Goal: Information Seeking & Learning: Learn about a topic

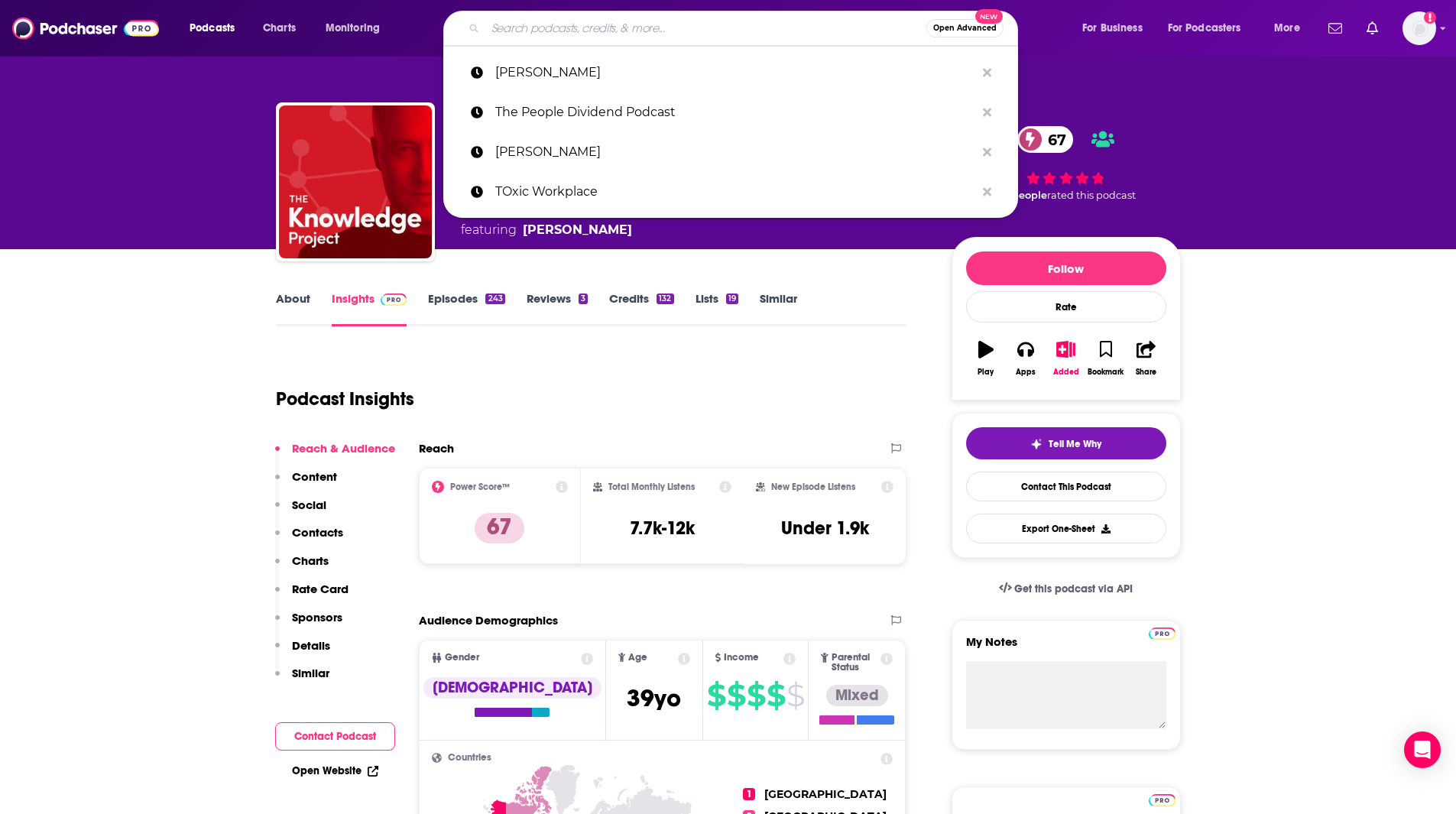
click at [627, 34] on input "Search podcasts, credits, & more..." at bounding box center [705, 28] width 441 height 24
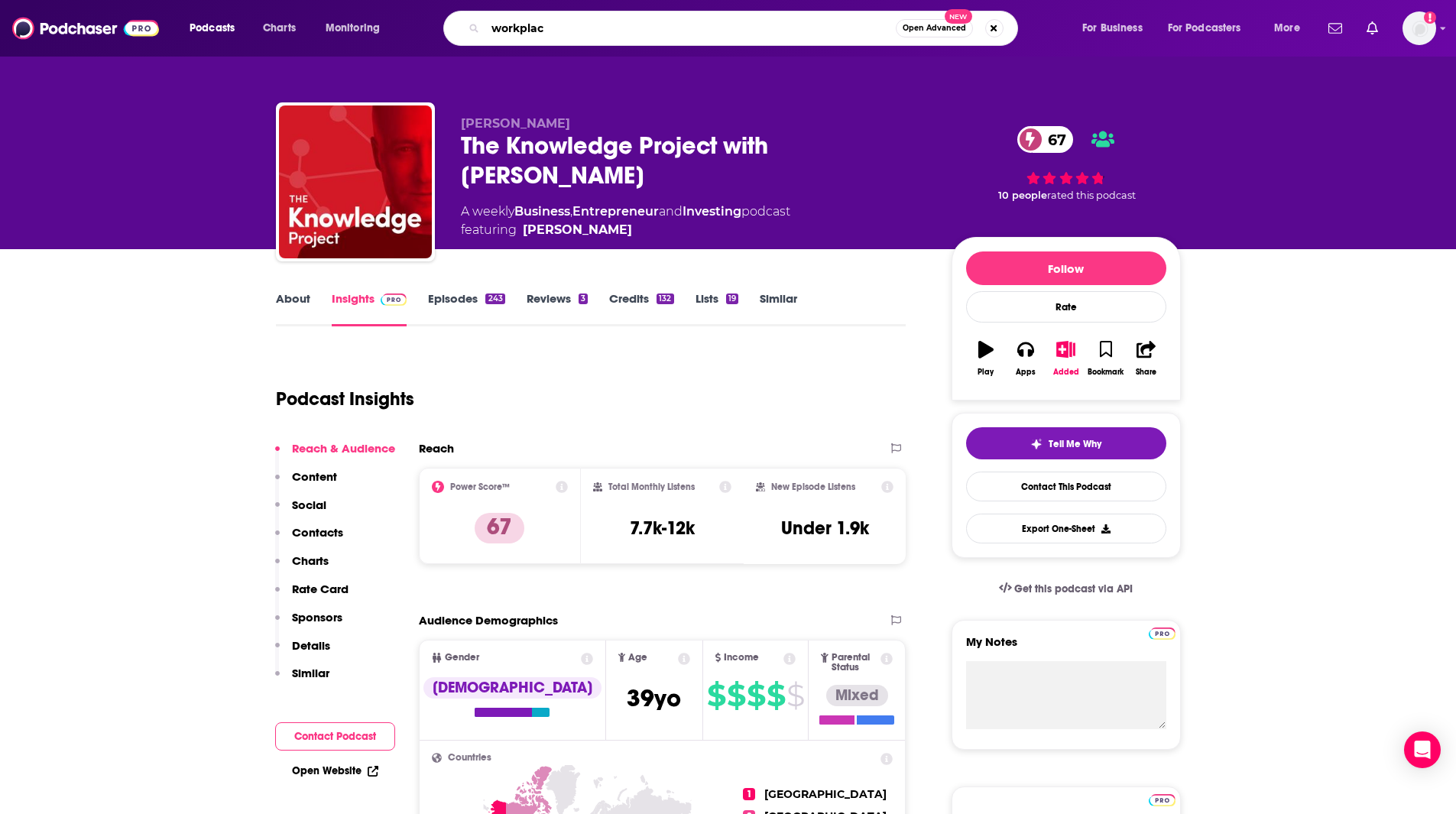
type input "workplace"
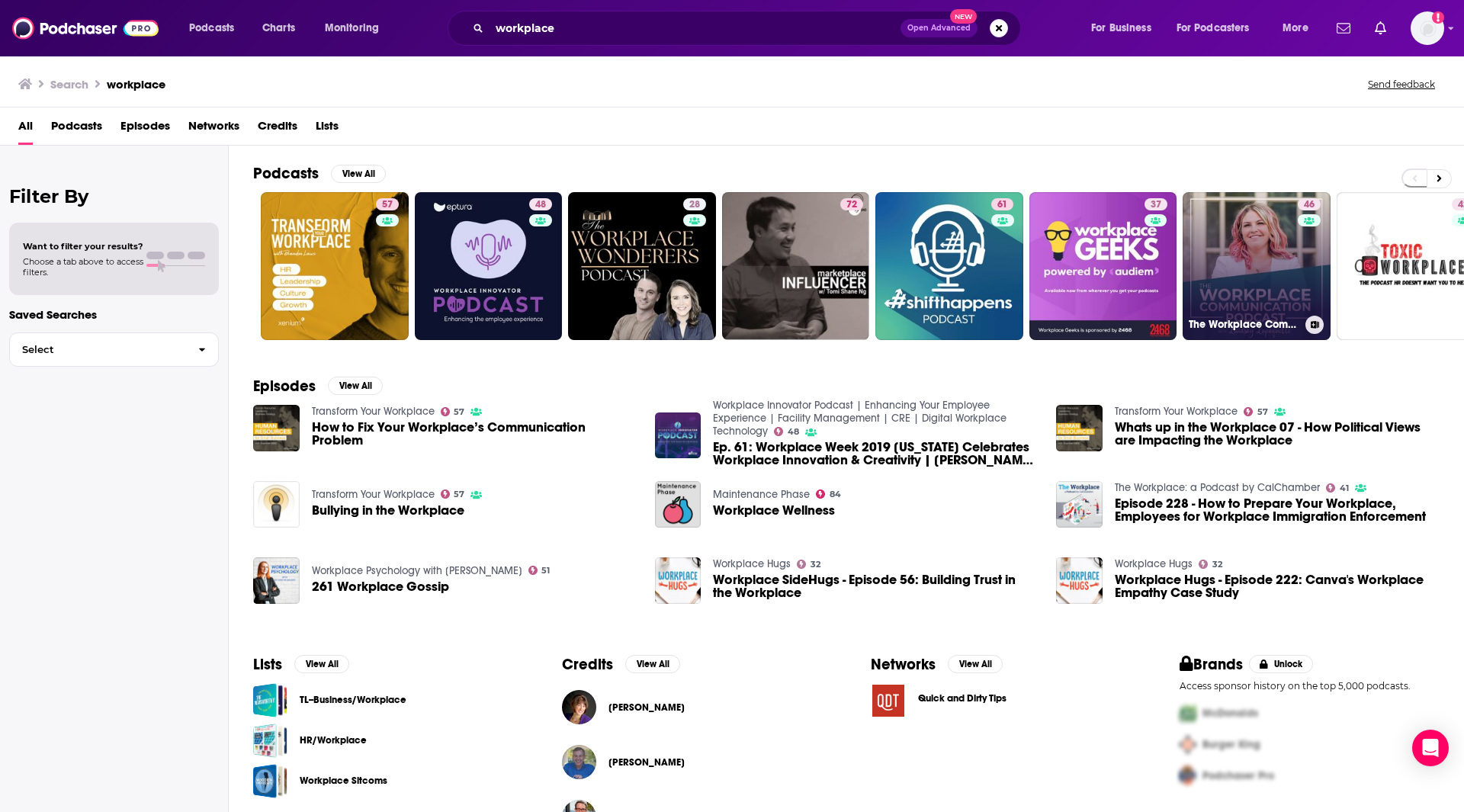
click at [1223, 259] on link "46 The Workplace Communication Podcast" at bounding box center [1256, 266] width 148 height 148
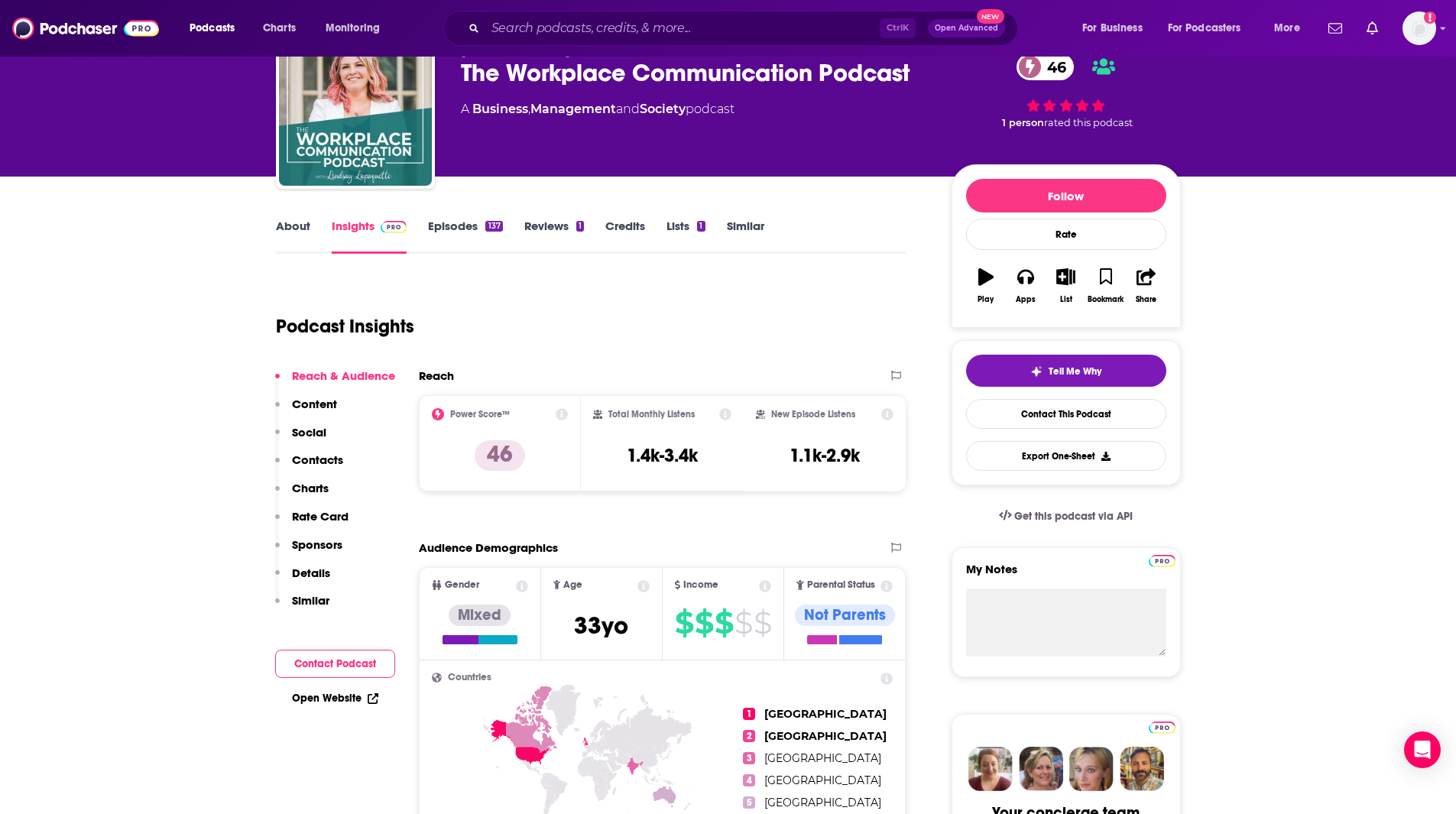
scroll to position [41, 0]
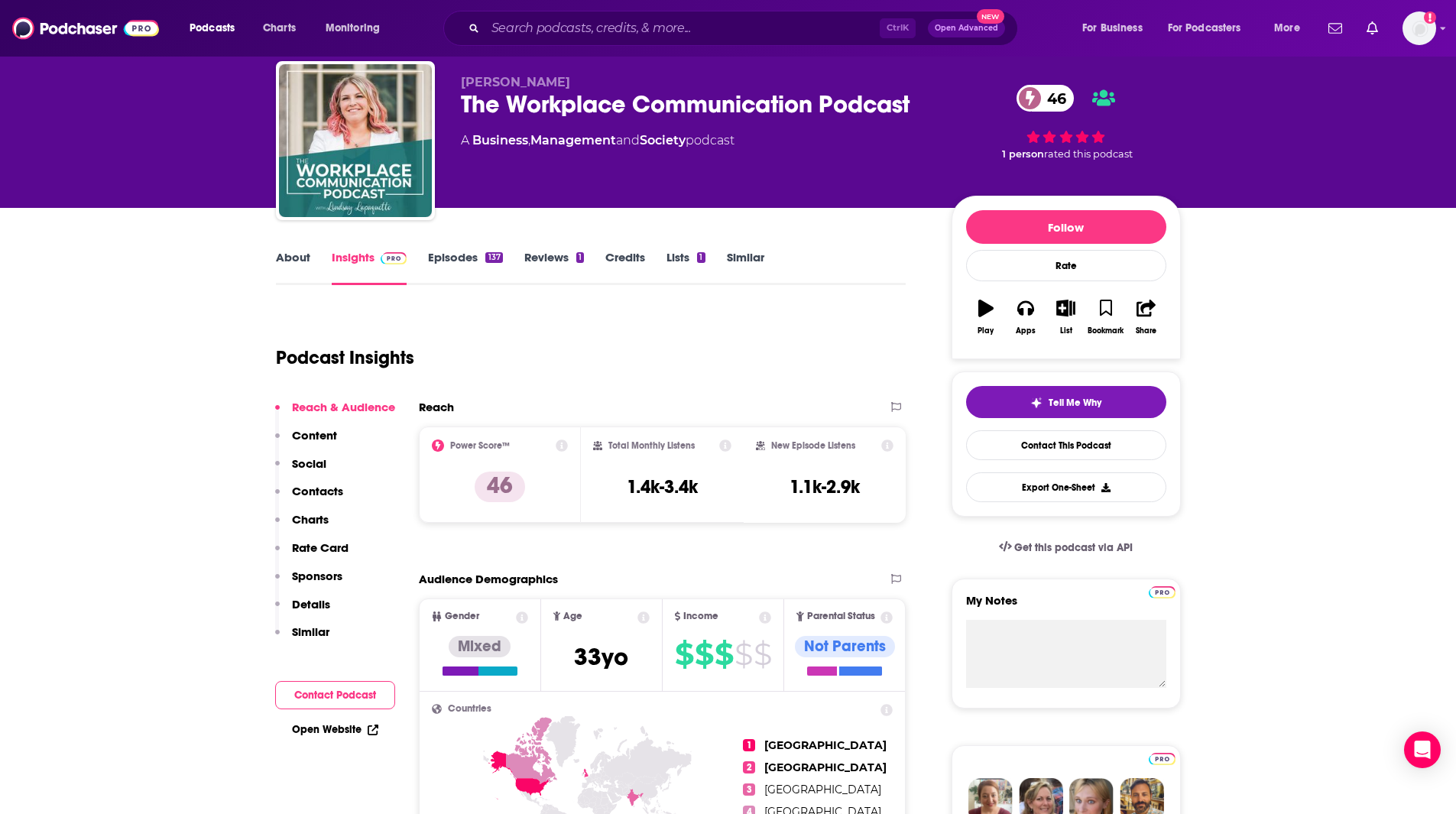
click at [456, 254] on link "Episodes 137" at bounding box center [465, 267] width 74 height 35
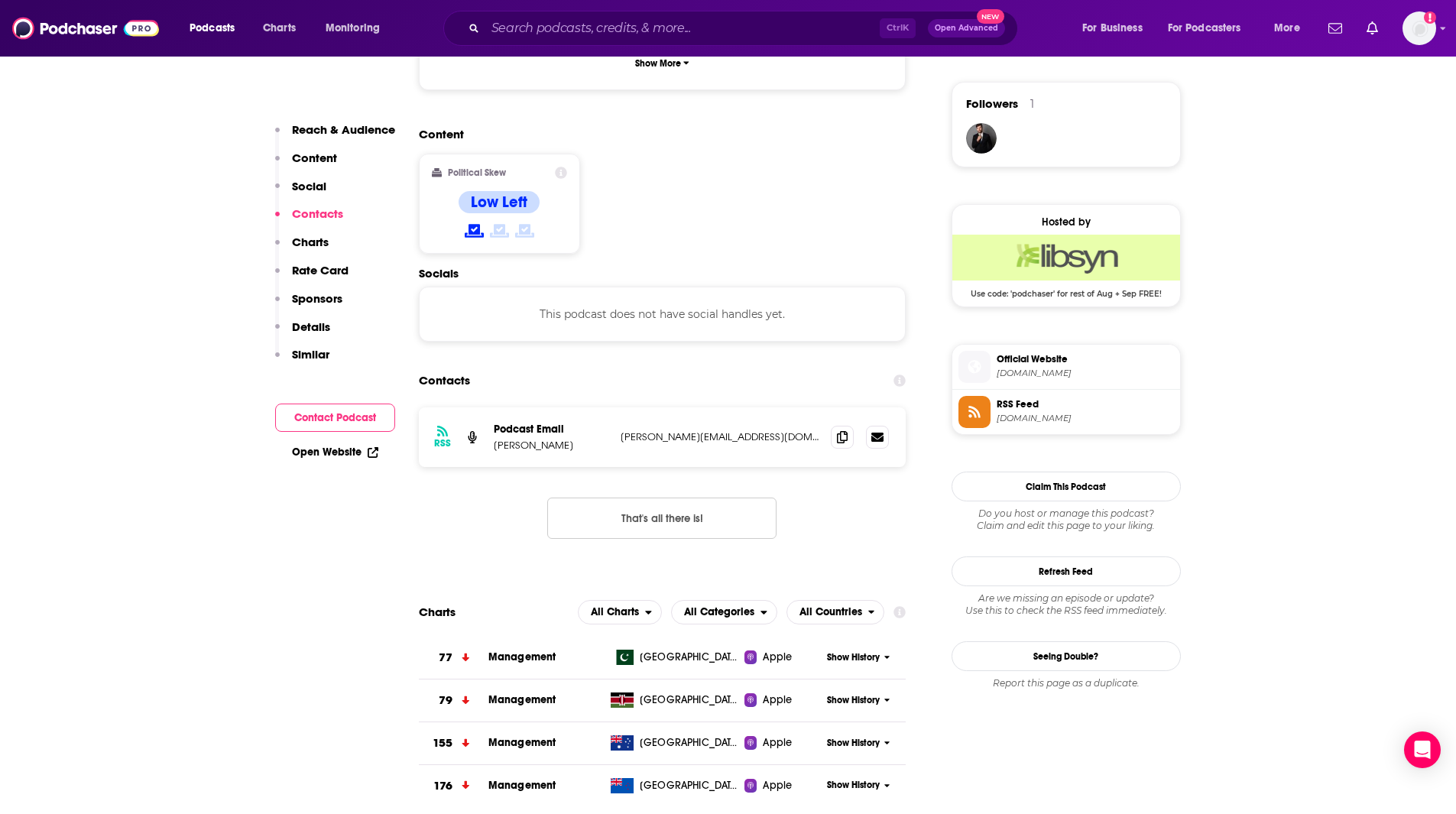
scroll to position [1100, 0]
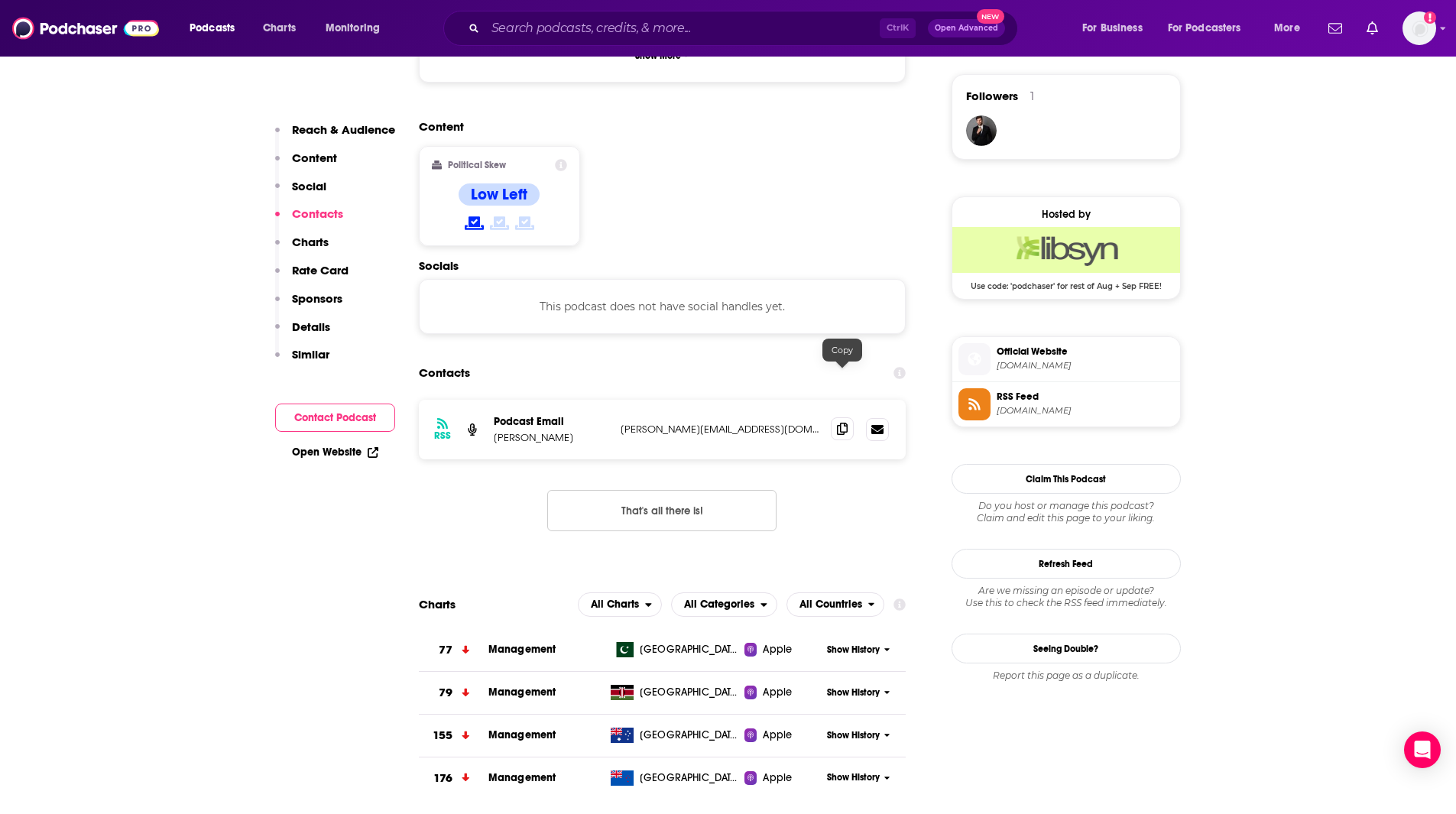
click at [847, 422] on icon at bounding box center [842, 428] width 10 height 12
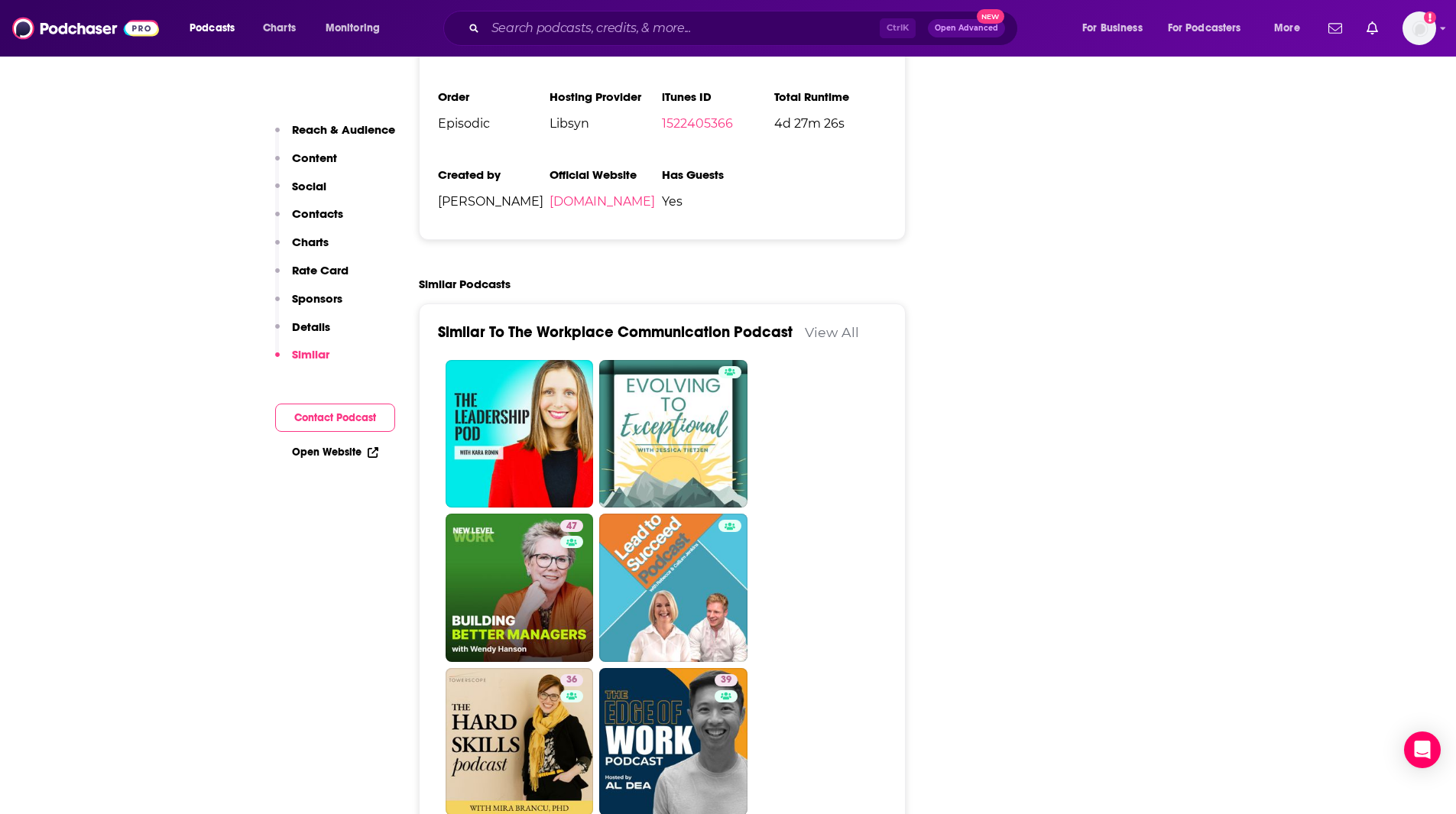
scroll to position [2484, 0]
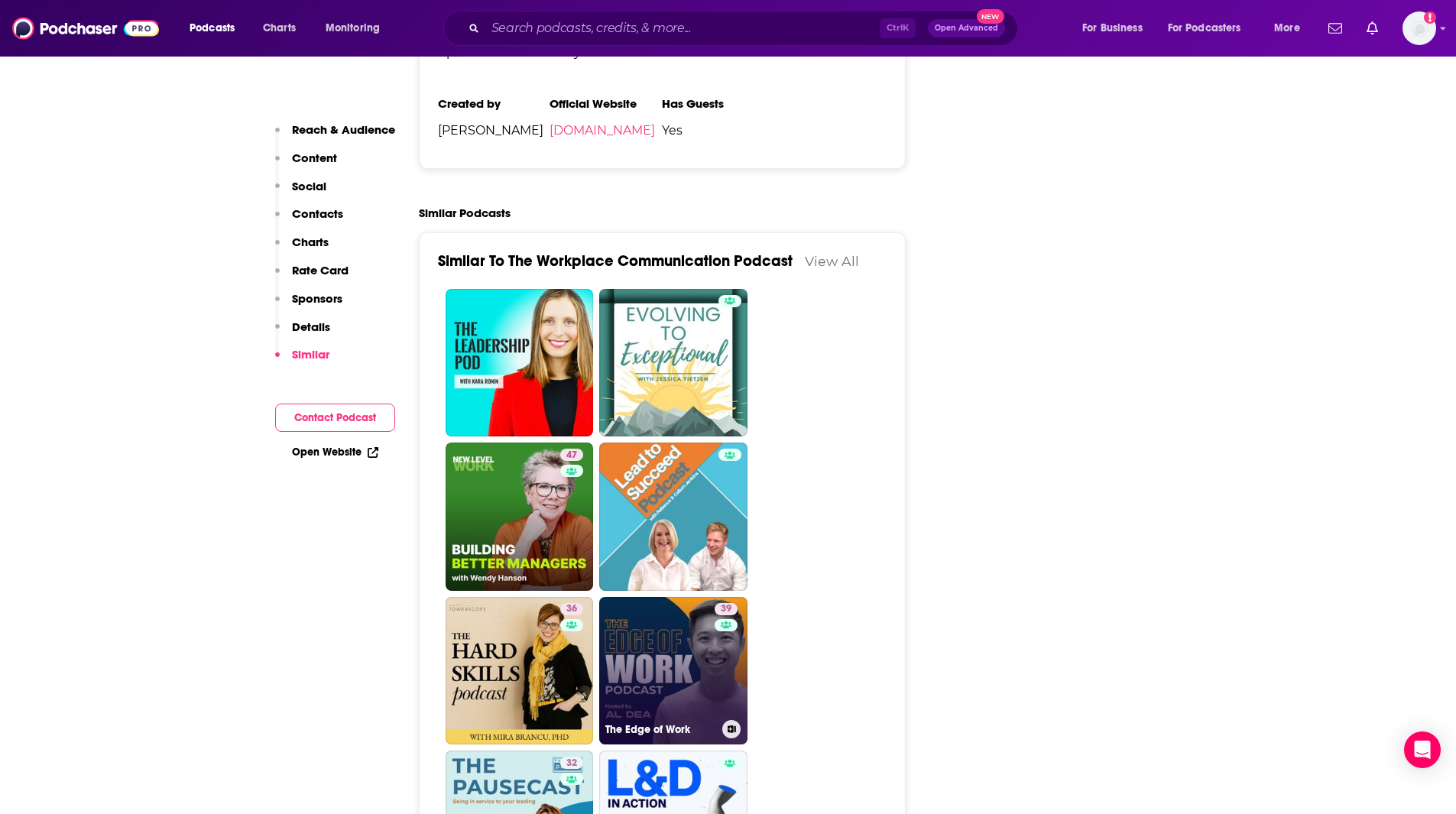
click at [687, 628] on link "39 The Edge of Work" at bounding box center [673, 670] width 148 height 148
type input "[URL][DOMAIN_NAME]"
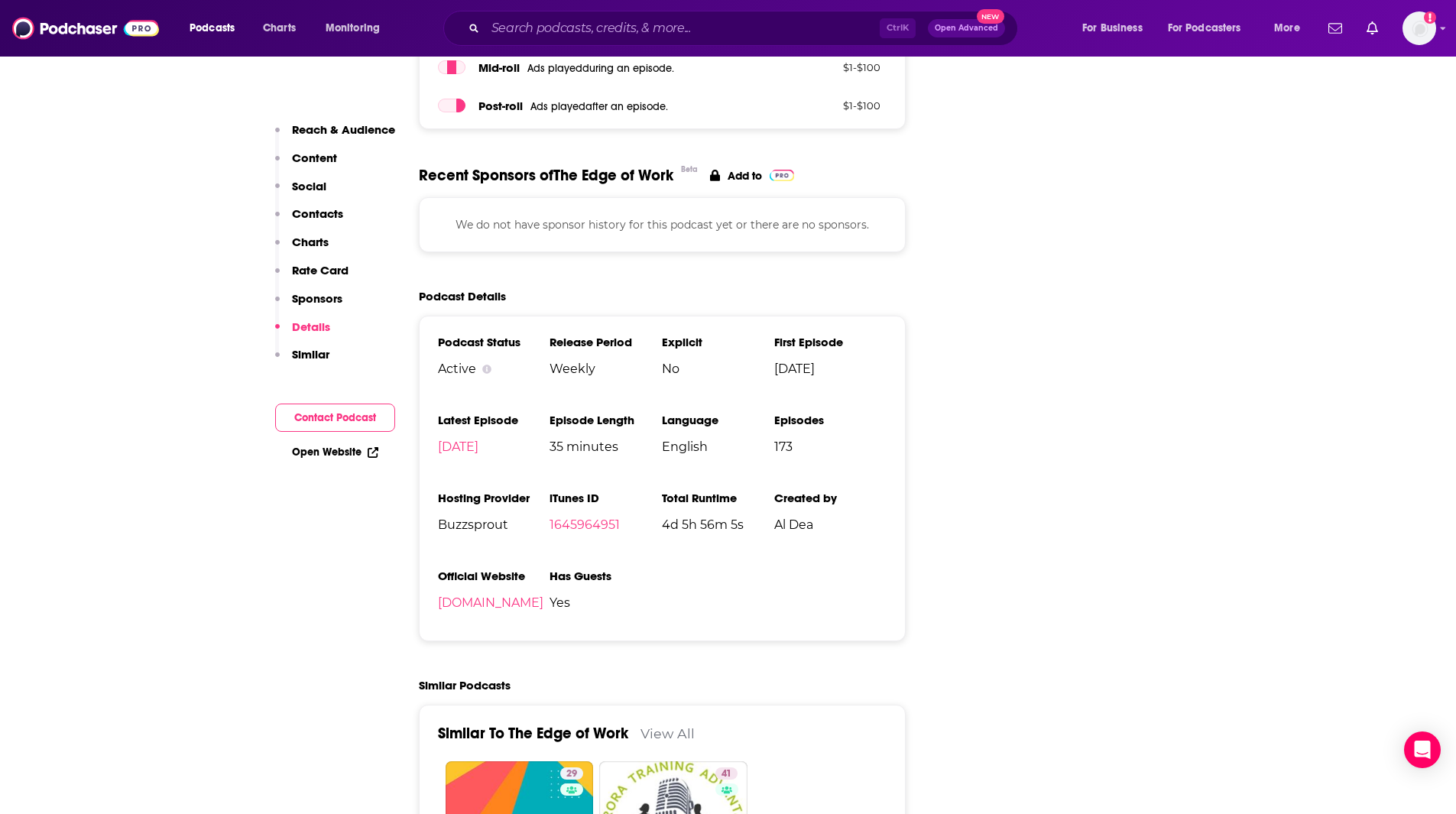
scroll to position [2127, 0]
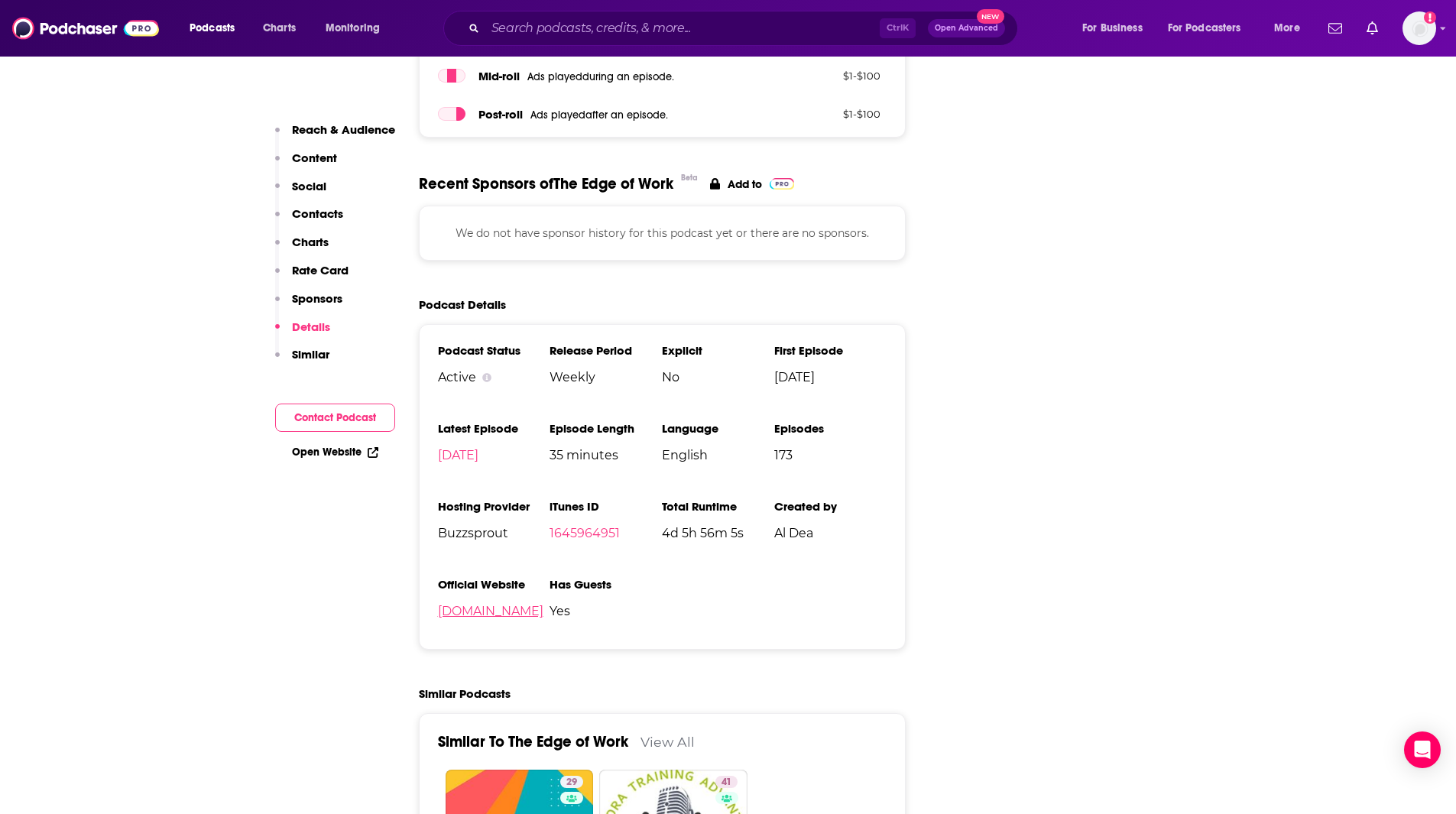
click at [543, 603] on link "[DOMAIN_NAME]" at bounding box center [490, 610] width 105 height 15
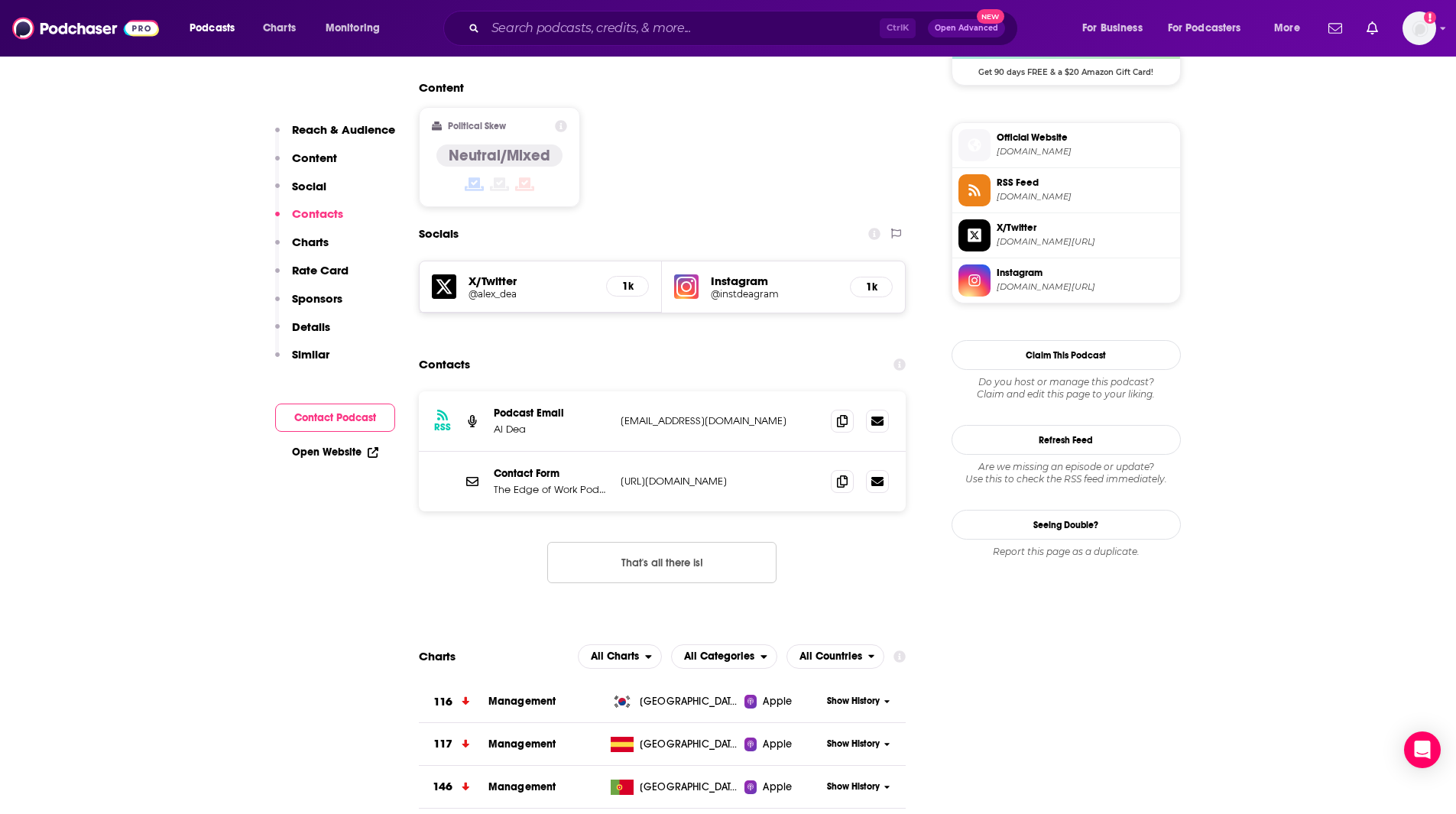
scroll to position [1208, 0]
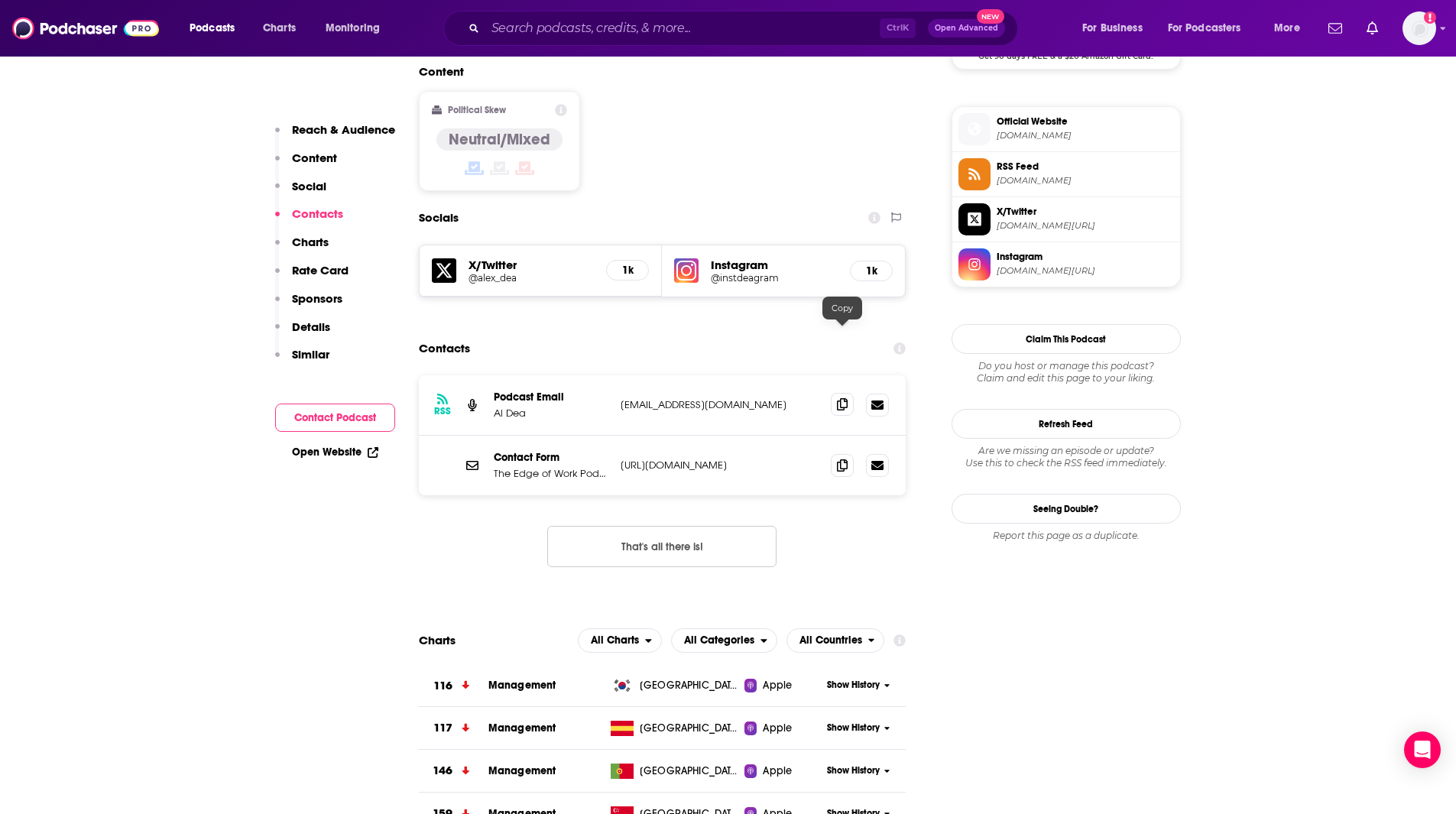
click at [843, 398] on icon at bounding box center [842, 404] width 10 height 12
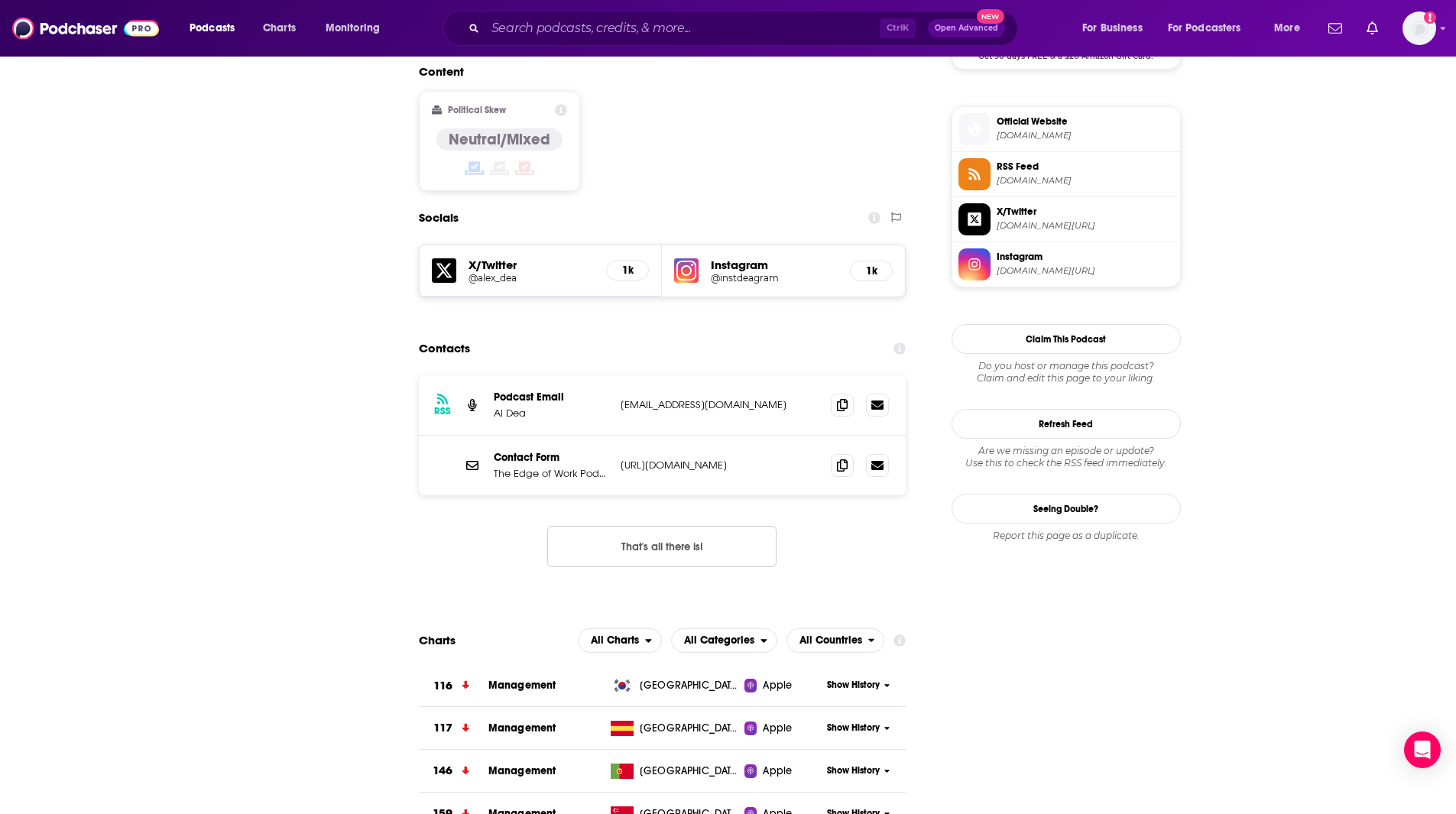
scroll to position [0, 0]
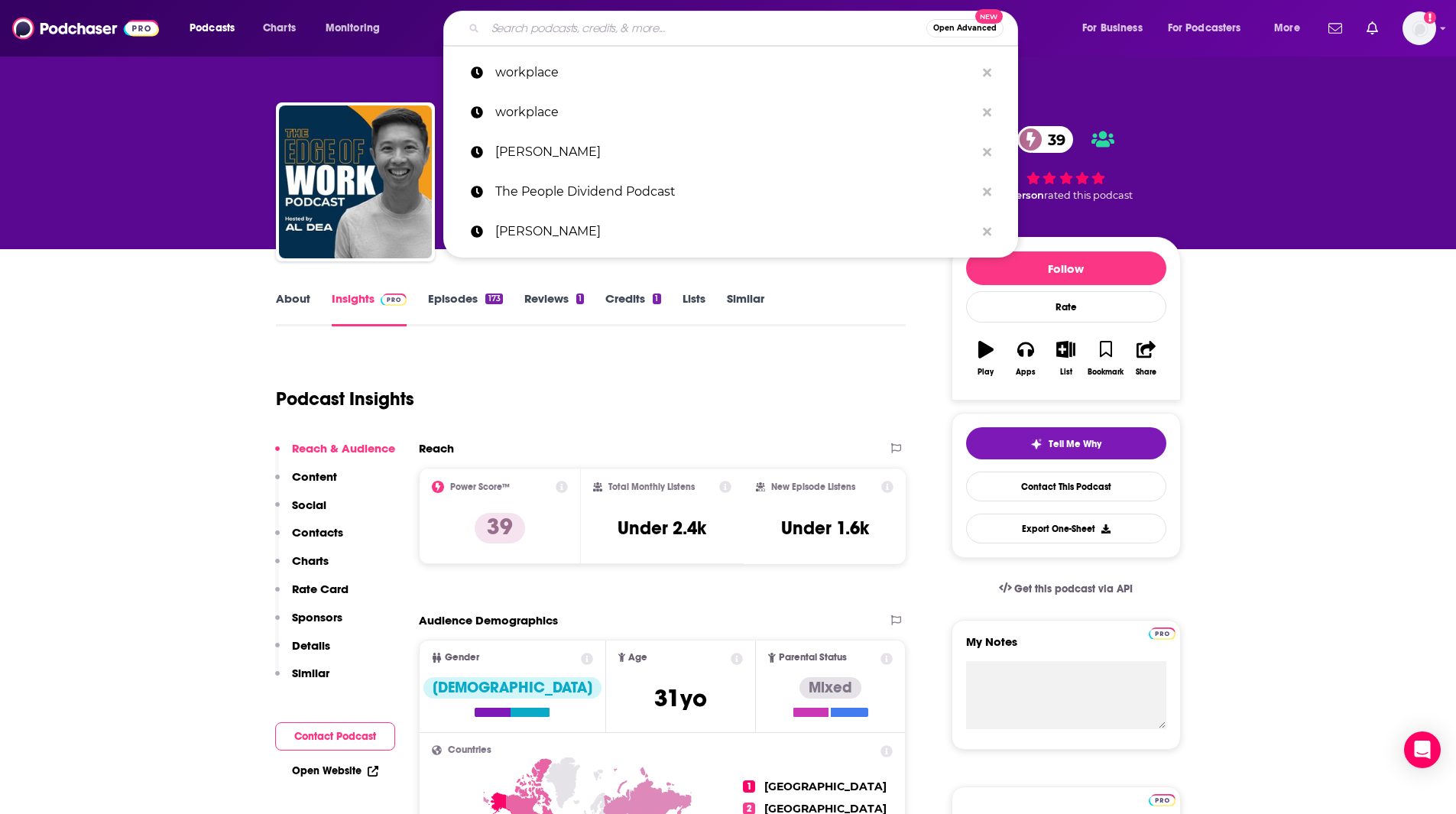
click at [510, 28] on input "Search podcasts, credits, & more..." at bounding box center [705, 28] width 441 height 24
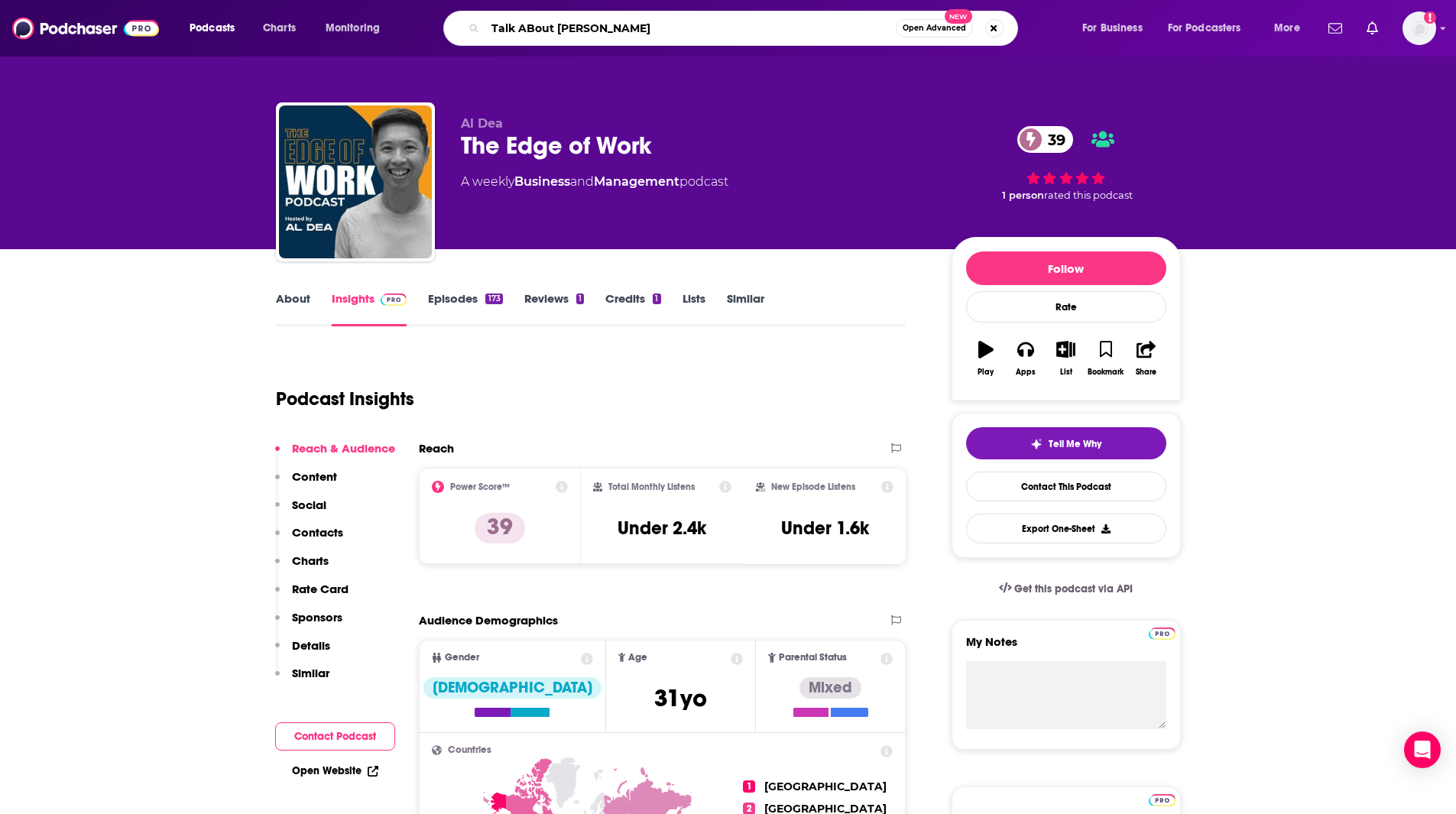
type input "Talk ABout Talk"
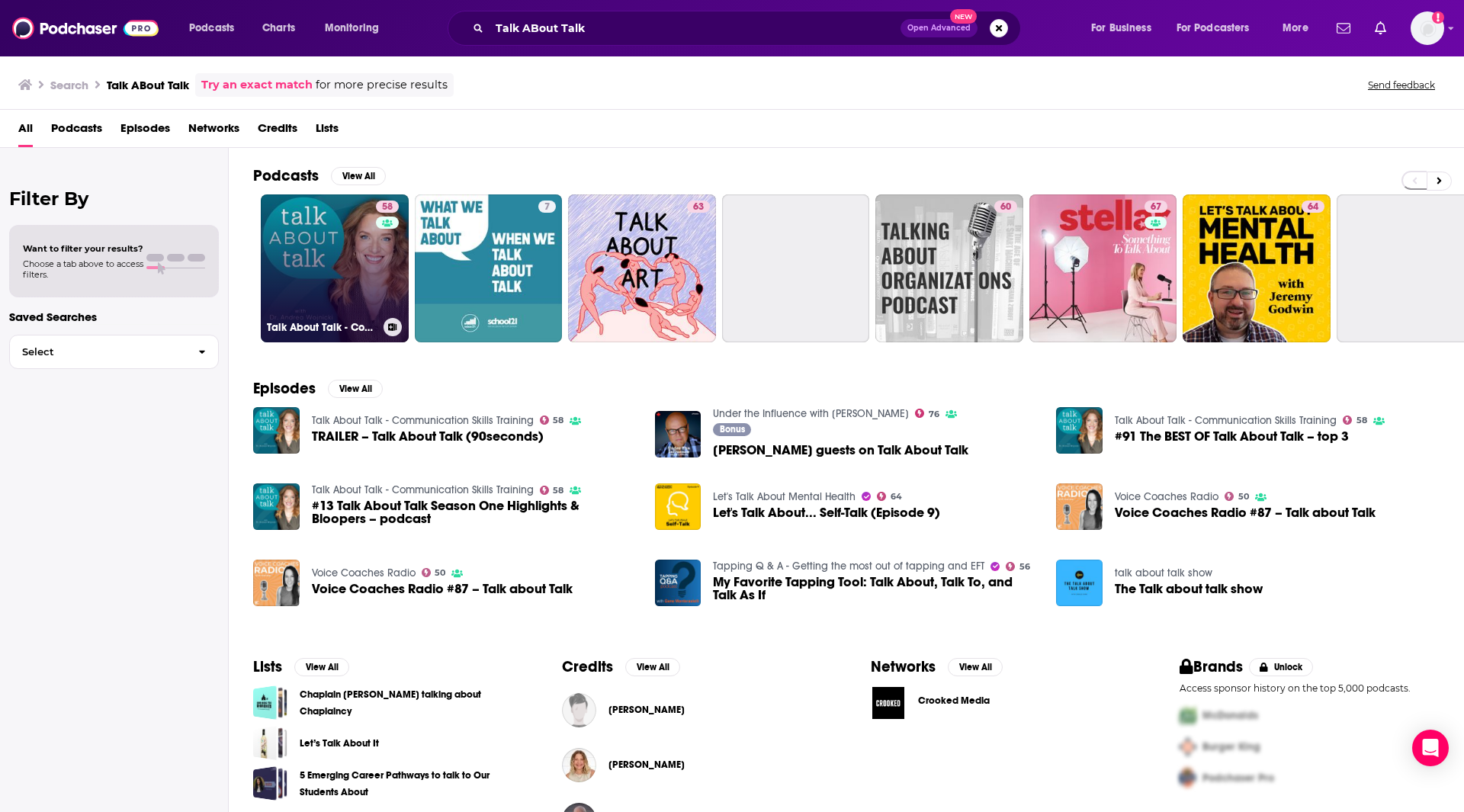
click at [307, 267] on link "58 Talk About Talk - Communication Skills Training" at bounding box center [335, 268] width 148 height 148
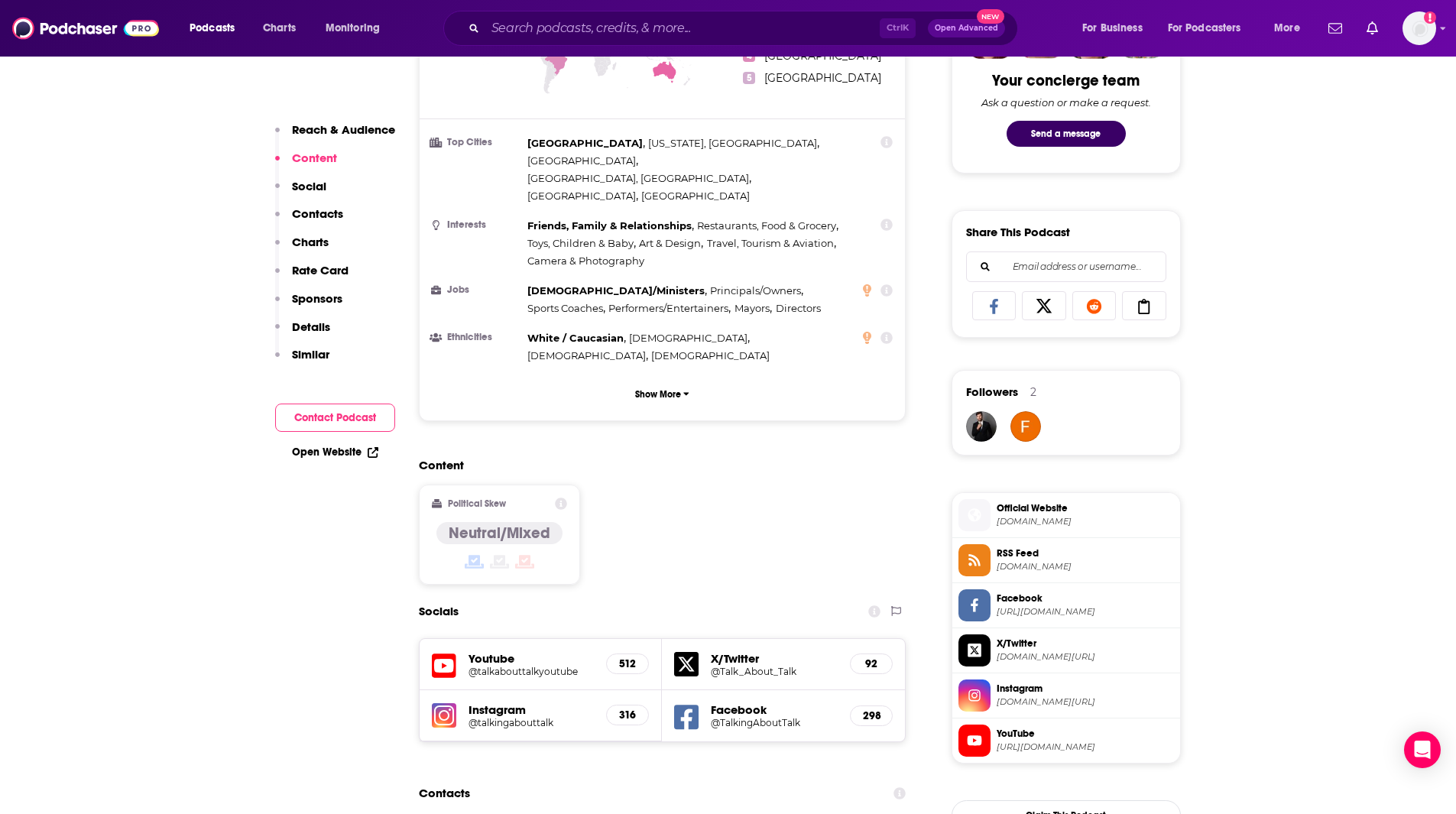
scroll to position [1123, 0]
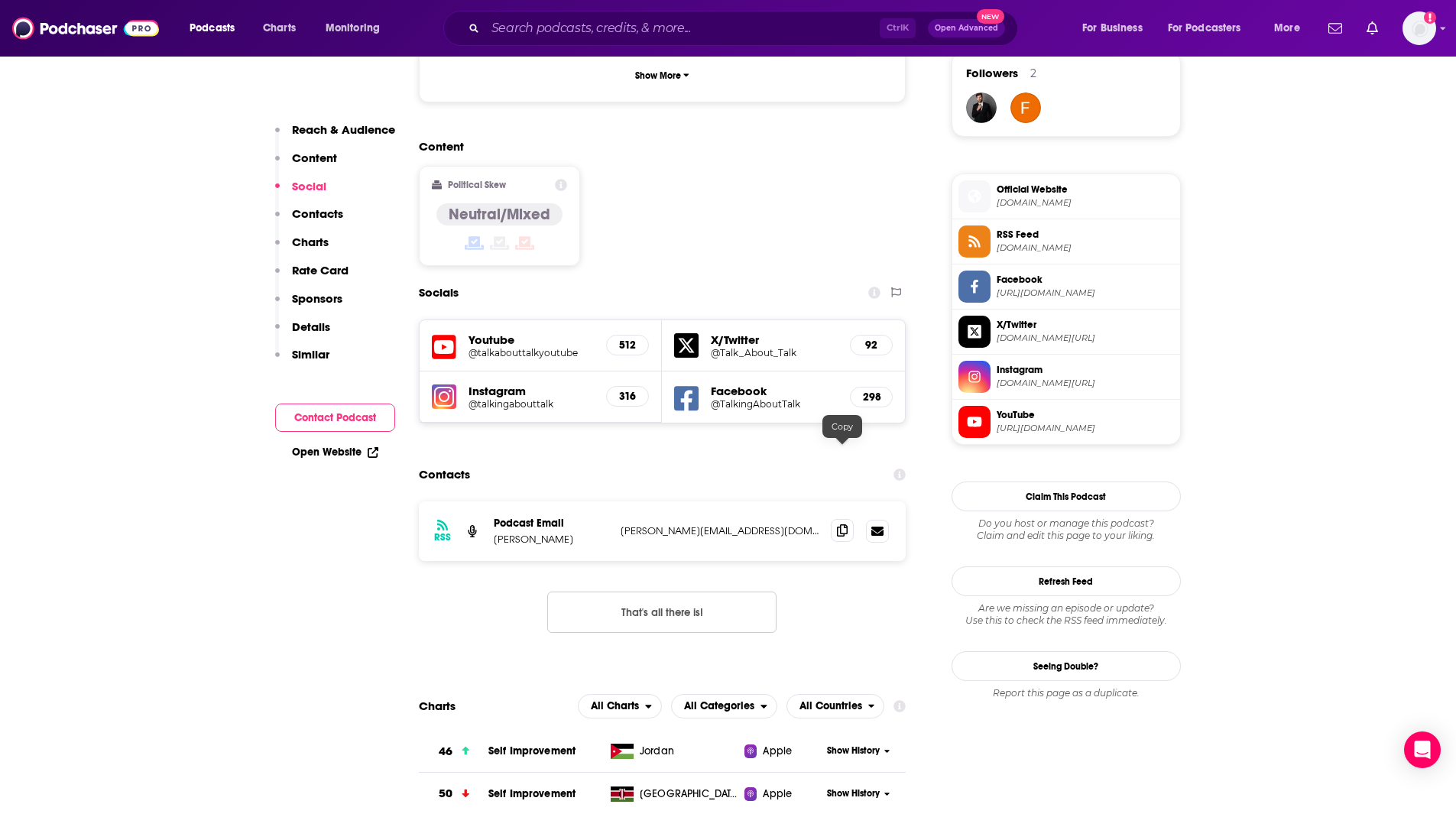
click at [844, 524] on icon at bounding box center [842, 530] width 10 height 12
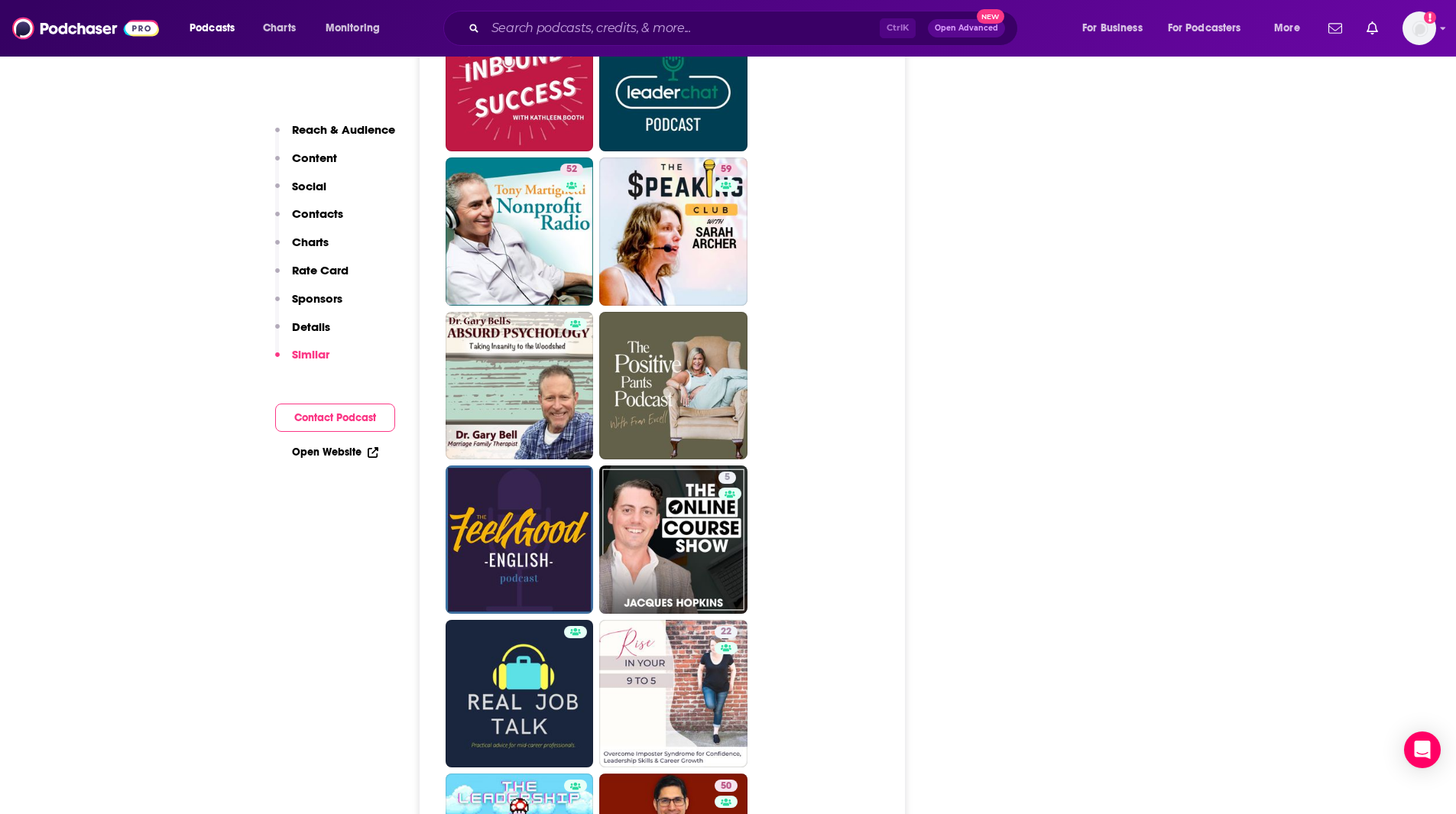
scroll to position [4033, 0]
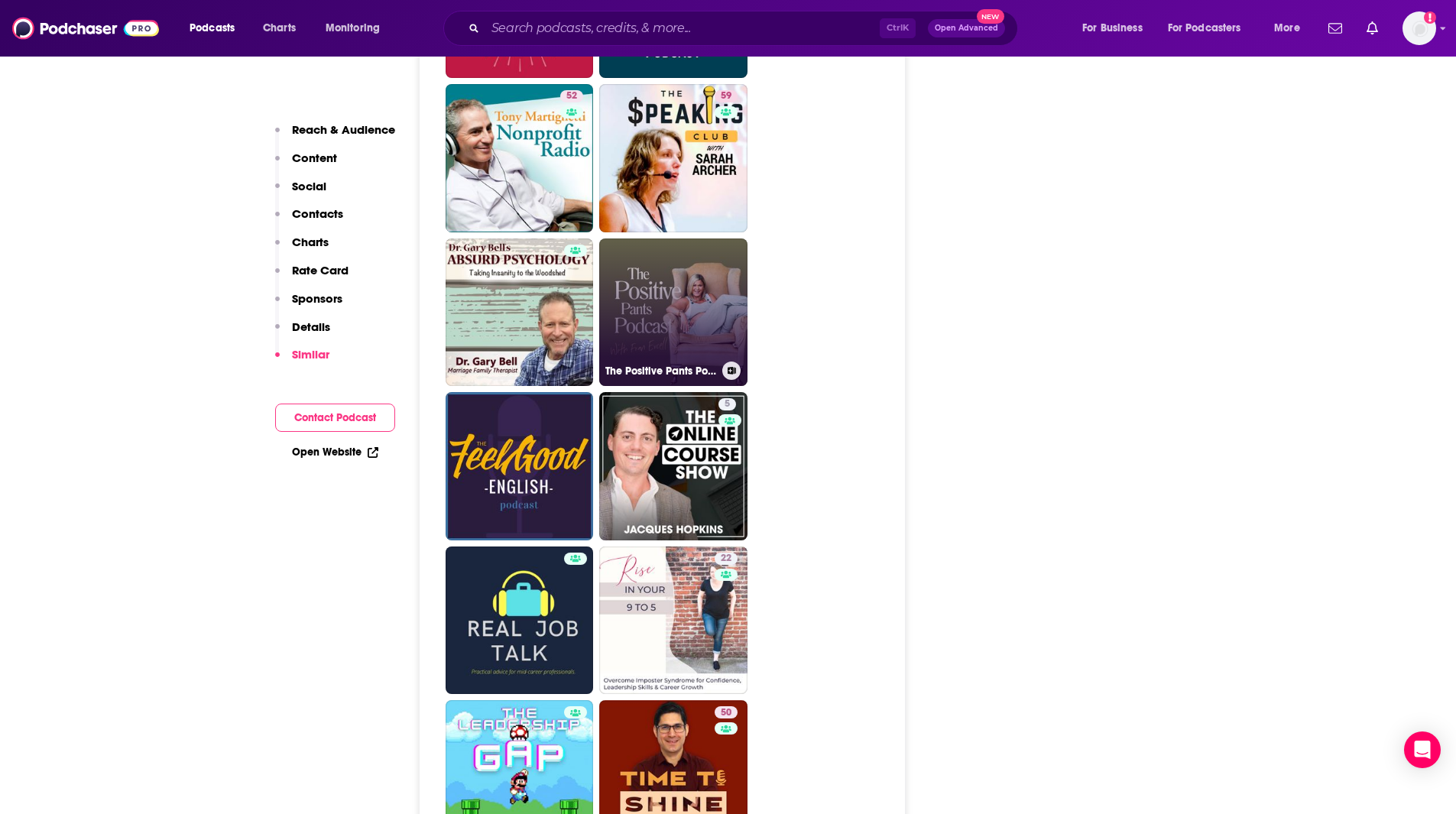
drag, startPoint x: 705, startPoint y: 250, endPoint x: 785, endPoint y: 248, distance: 80.0
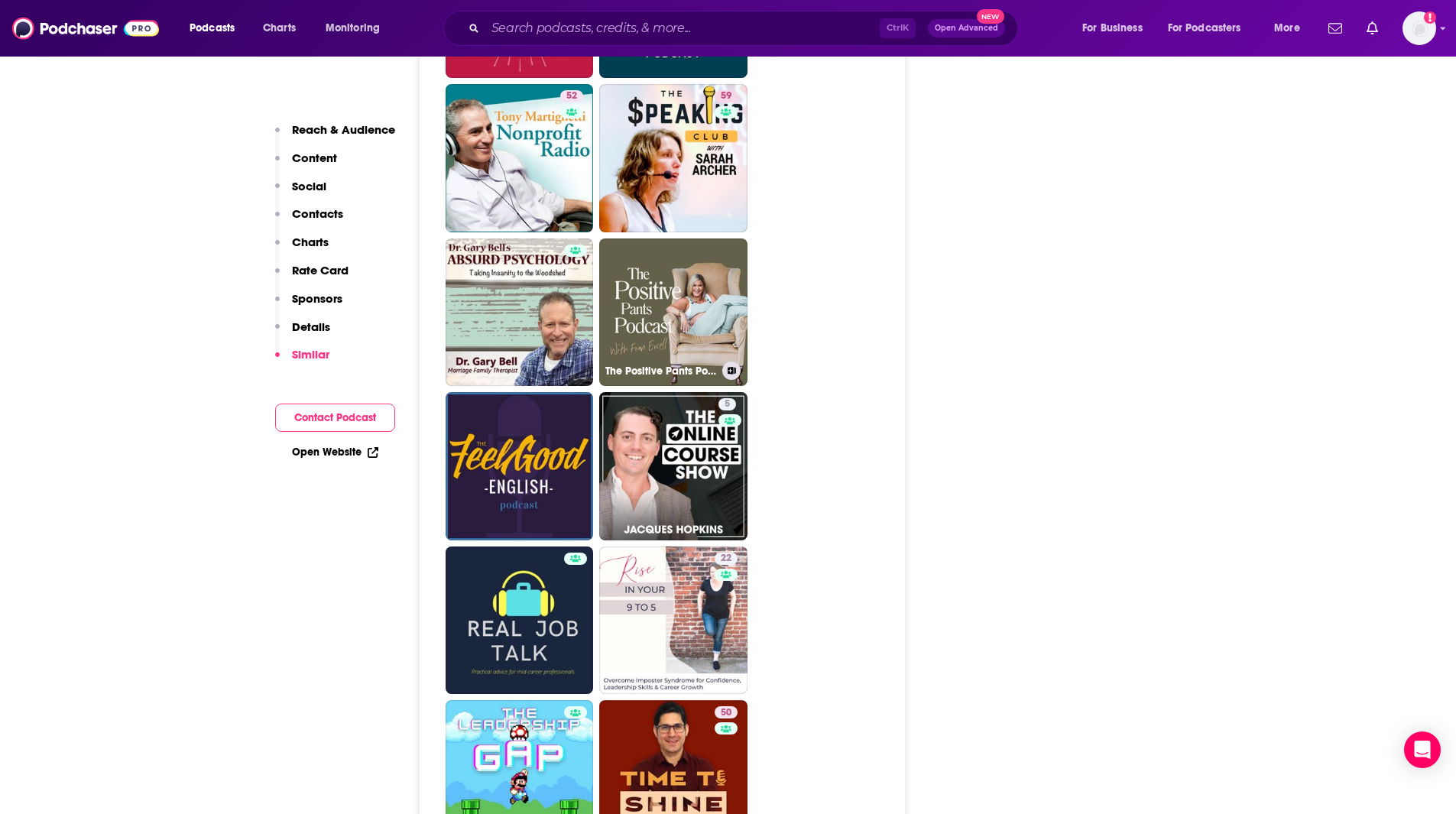
click at [705, 252] on link "The Positive Pants Podcast" at bounding box center [673, 313] width 148 height 148
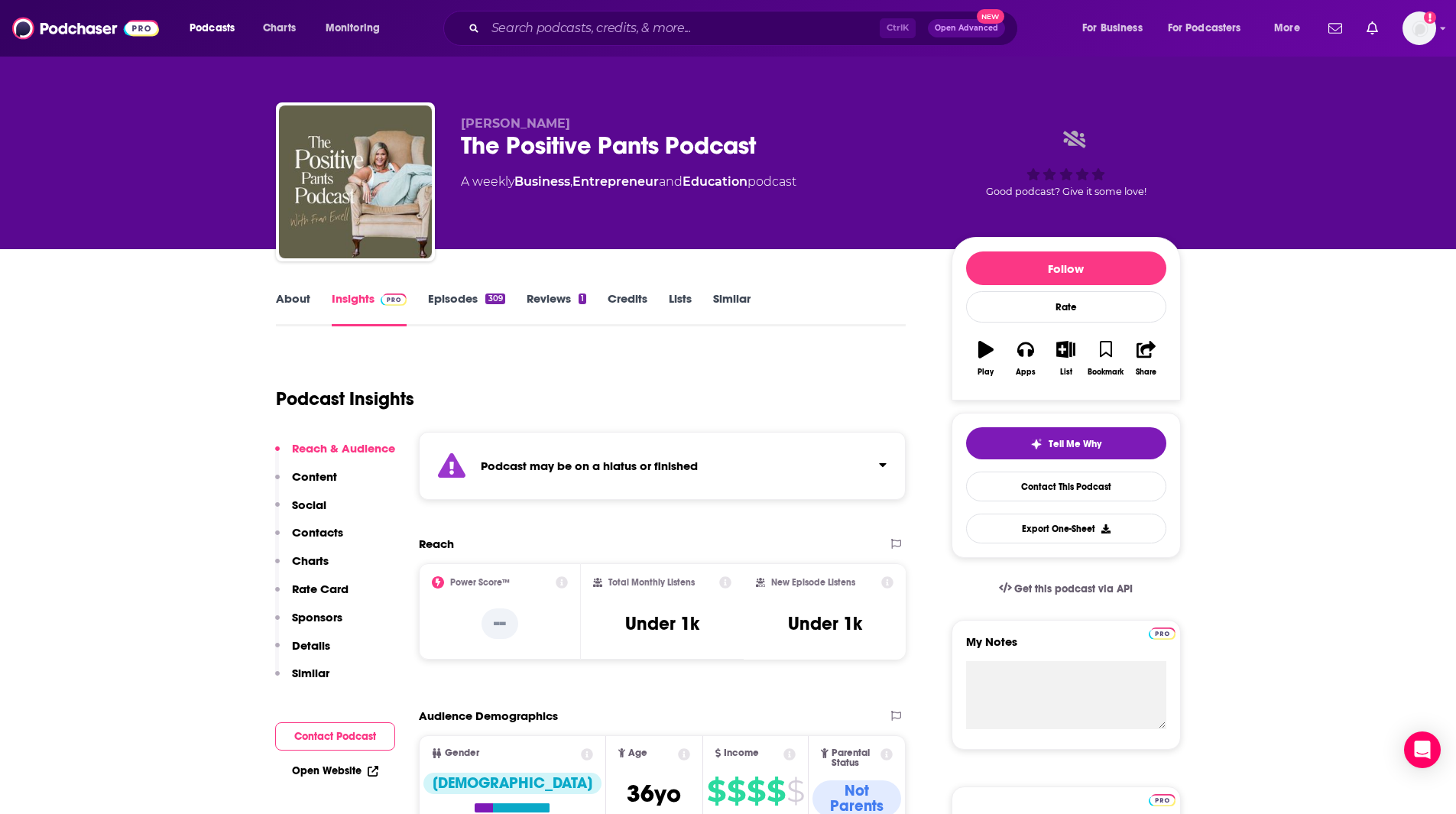
type input "[URL][DOMAIN_NAME]"
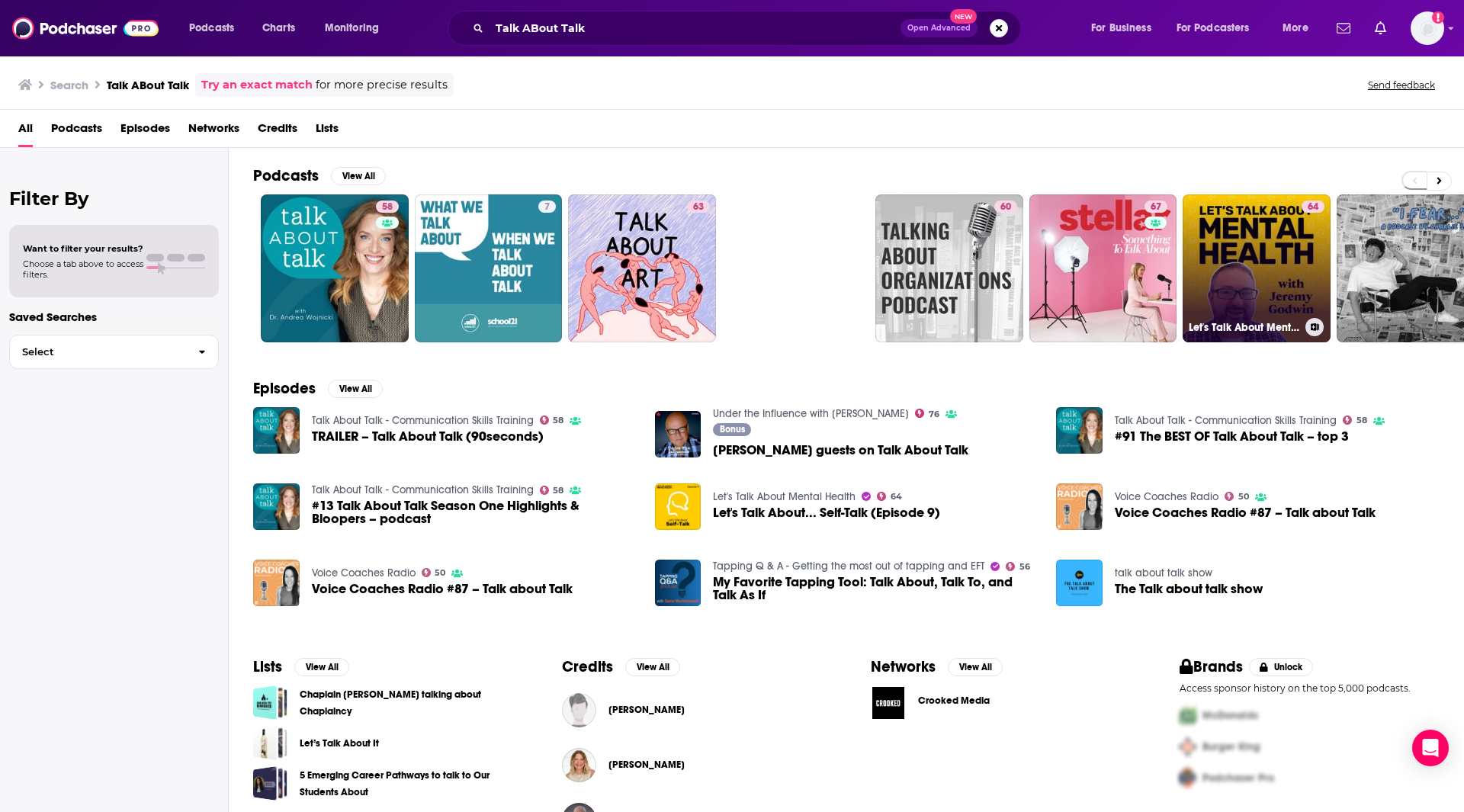
click at [1288, 252] on link "64 Let's Talk About Mental Health" at bounding box center [1256, 268] width 148 height 148
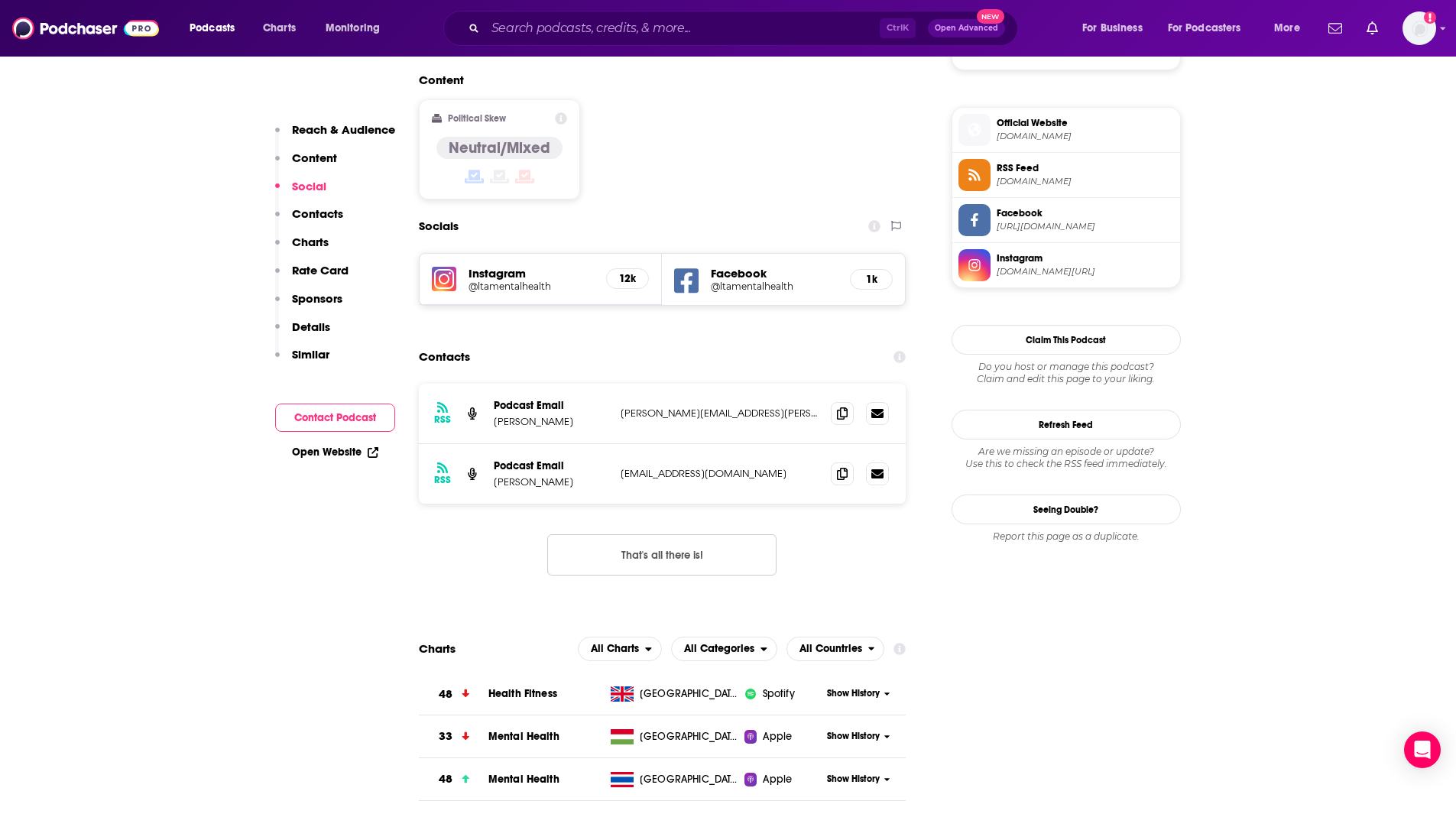
scroll to position [658, 0]
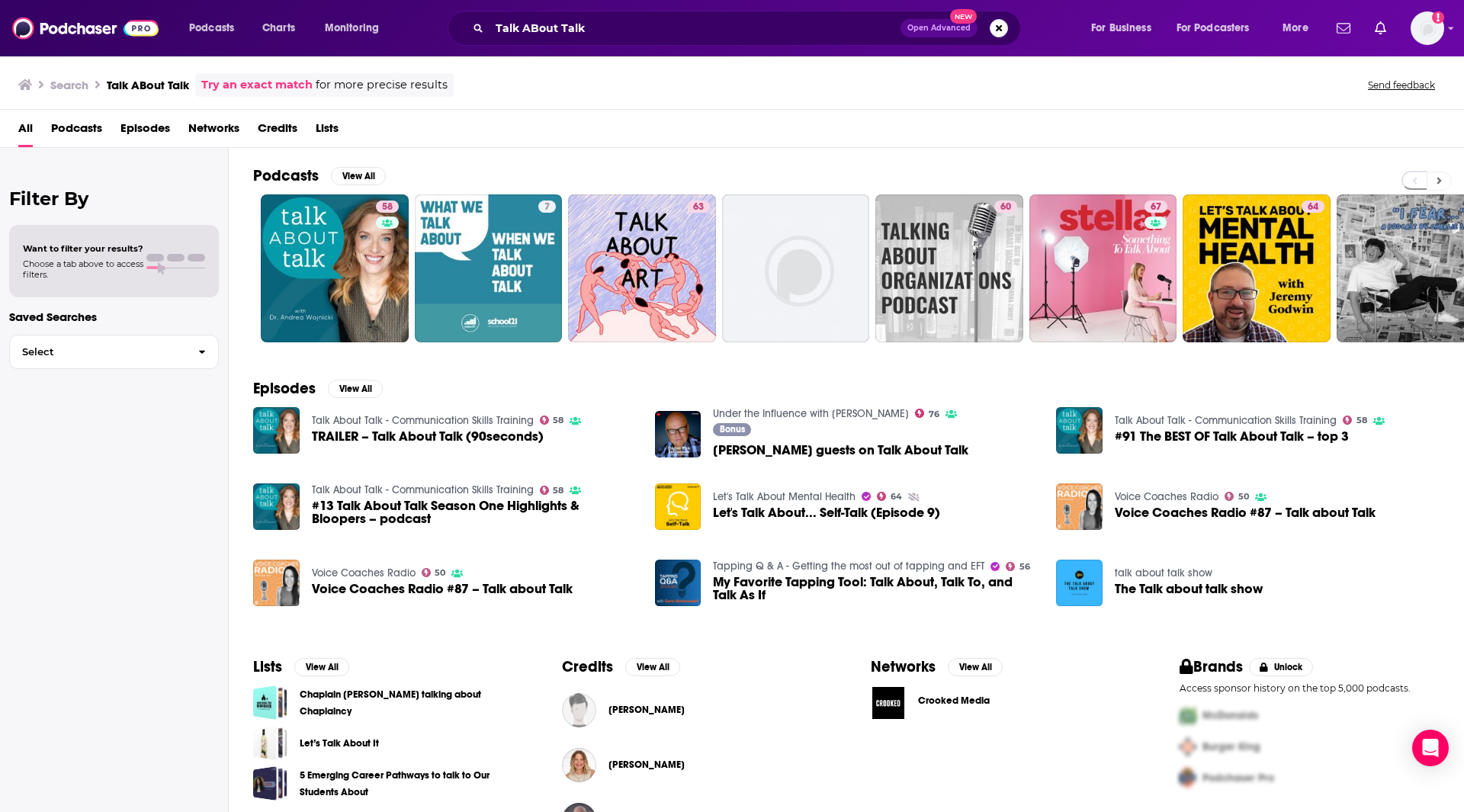
click at [1441, 182] on button at bounding box center [1439, 181] width 25 height 19
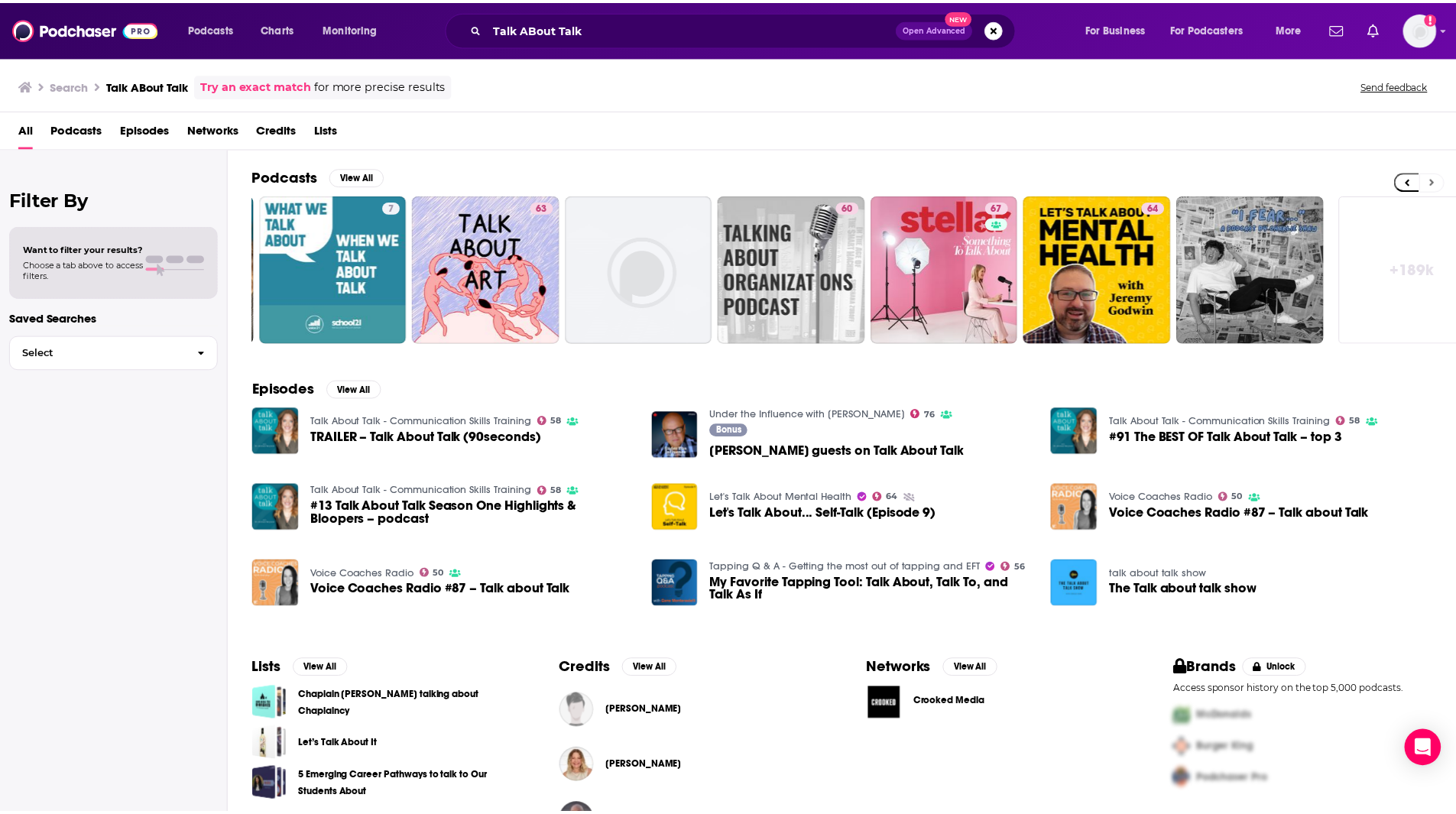
scroll to position [0, 191]
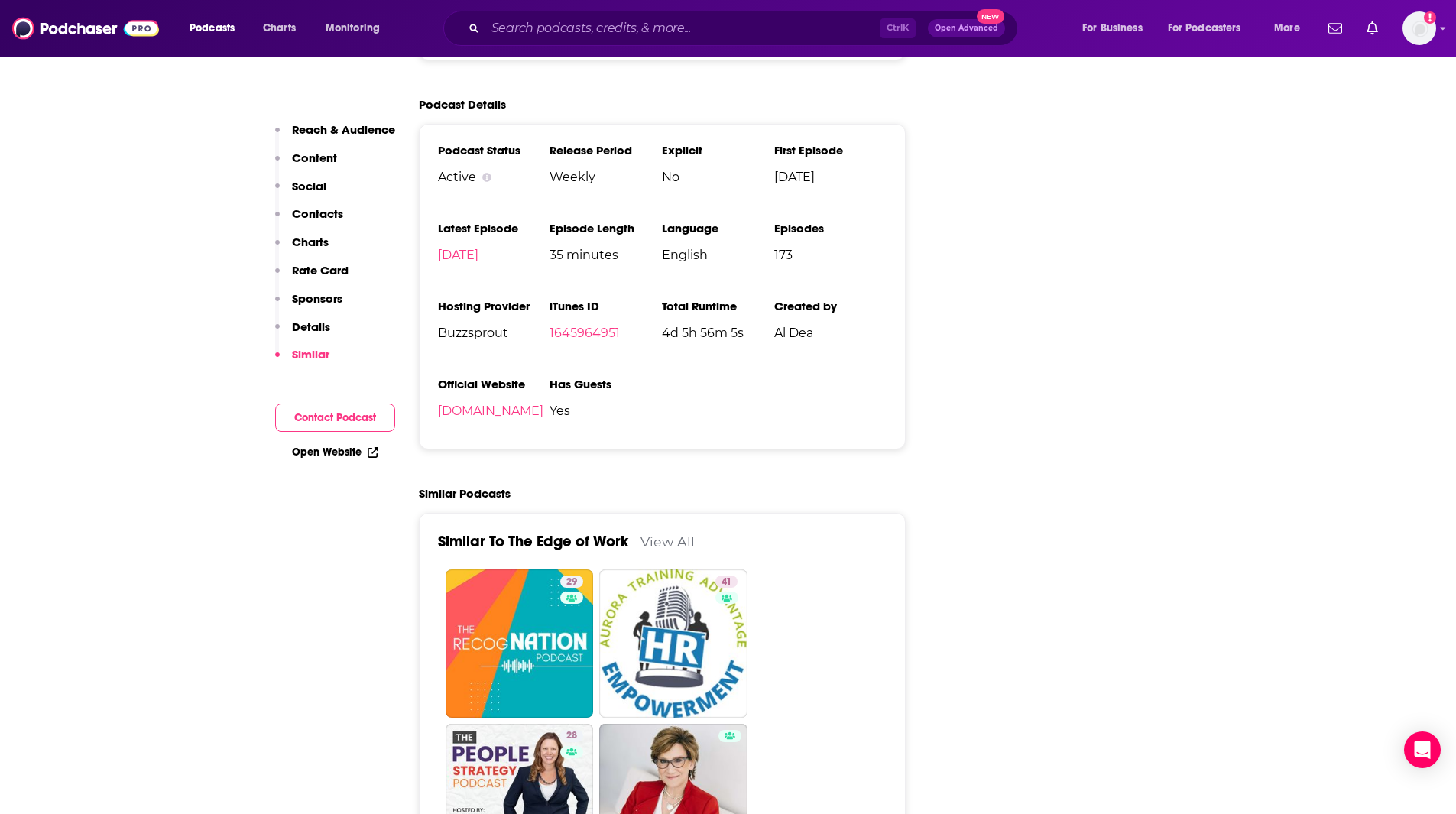
scroll to position [2303, 0]
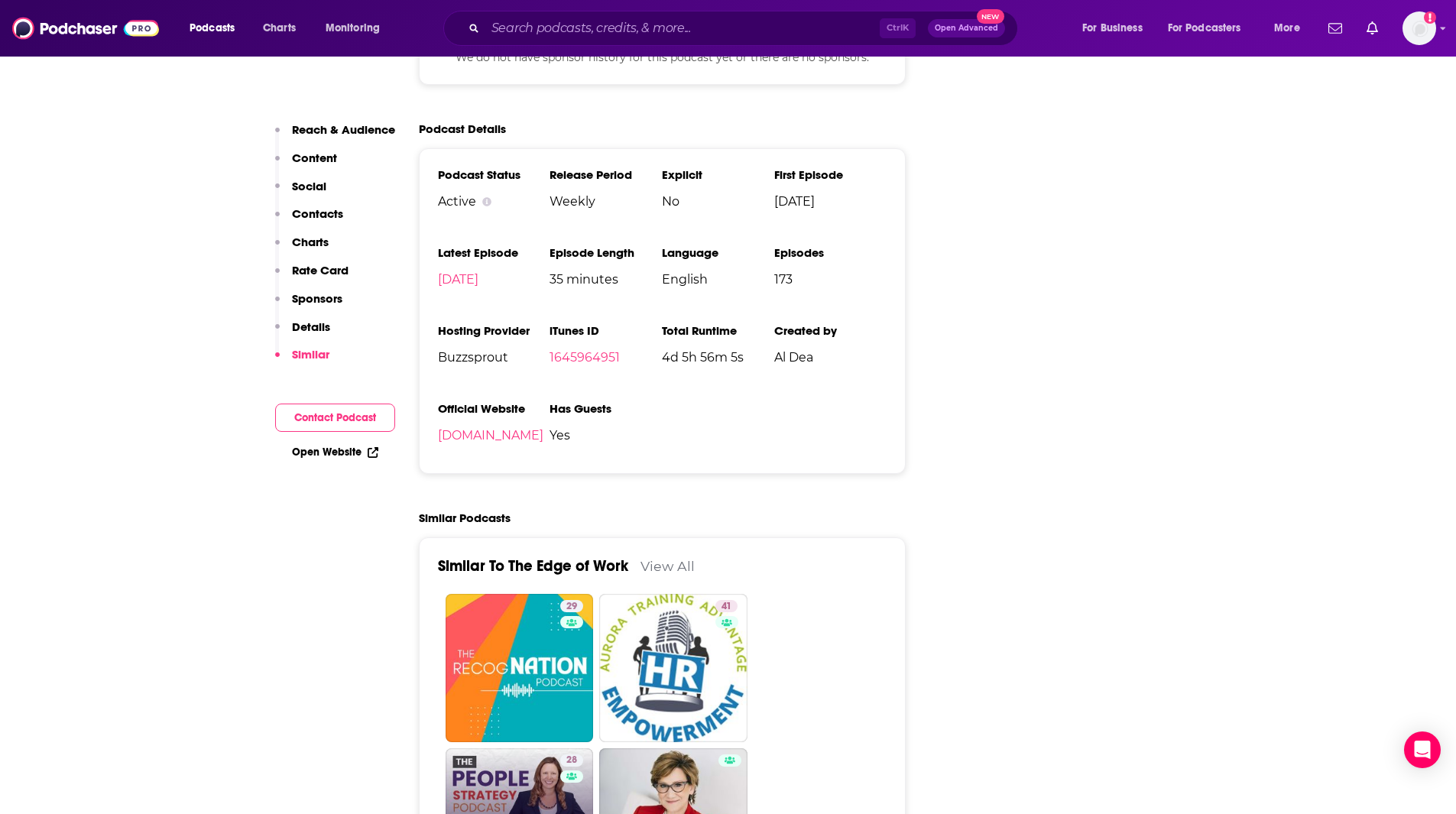
click at [511, 748] on link "28 The People Strategy Podcast" at bounding box center [520, 822] width 148 height 148
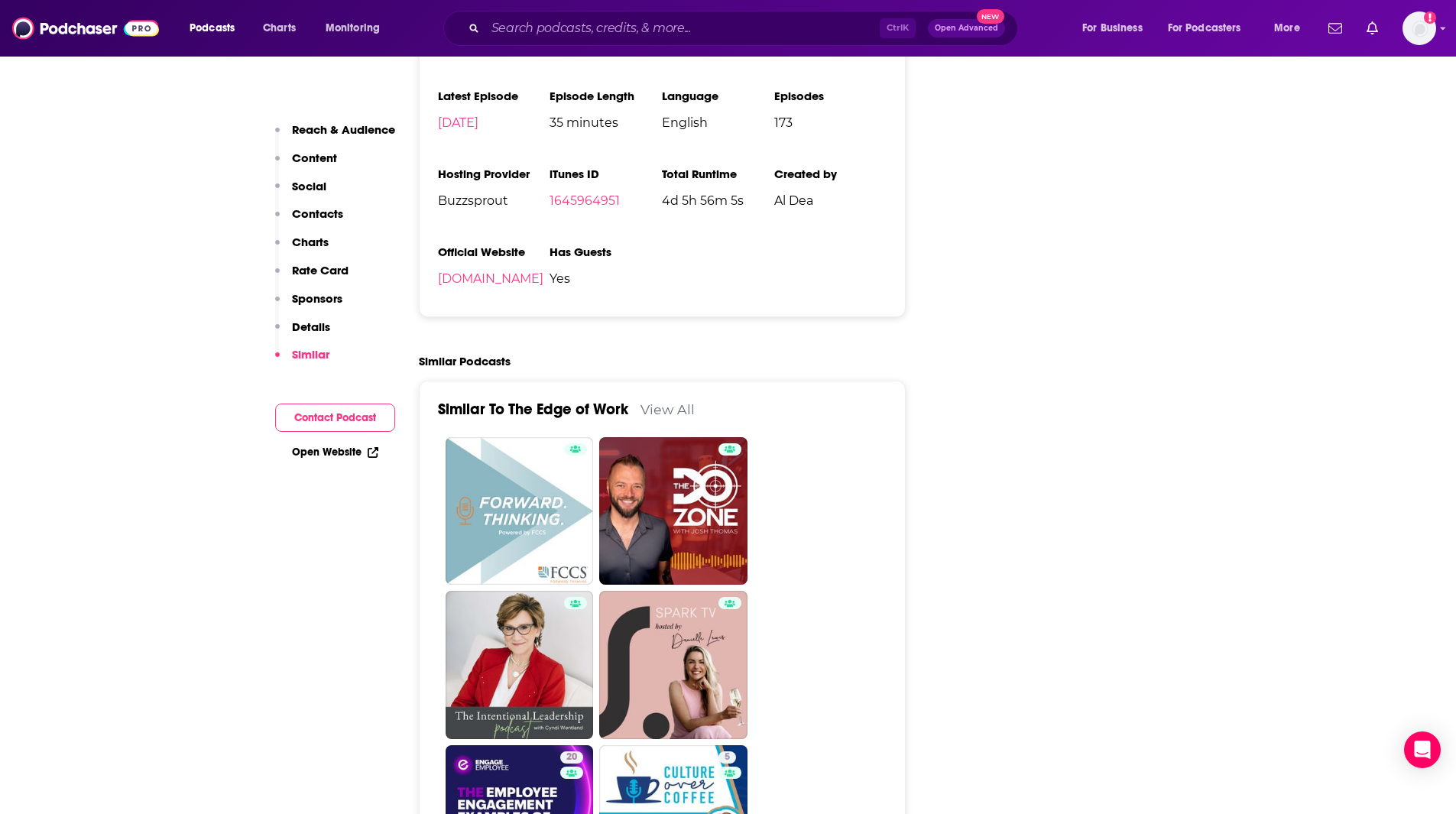
scroll to position [2552, 0]
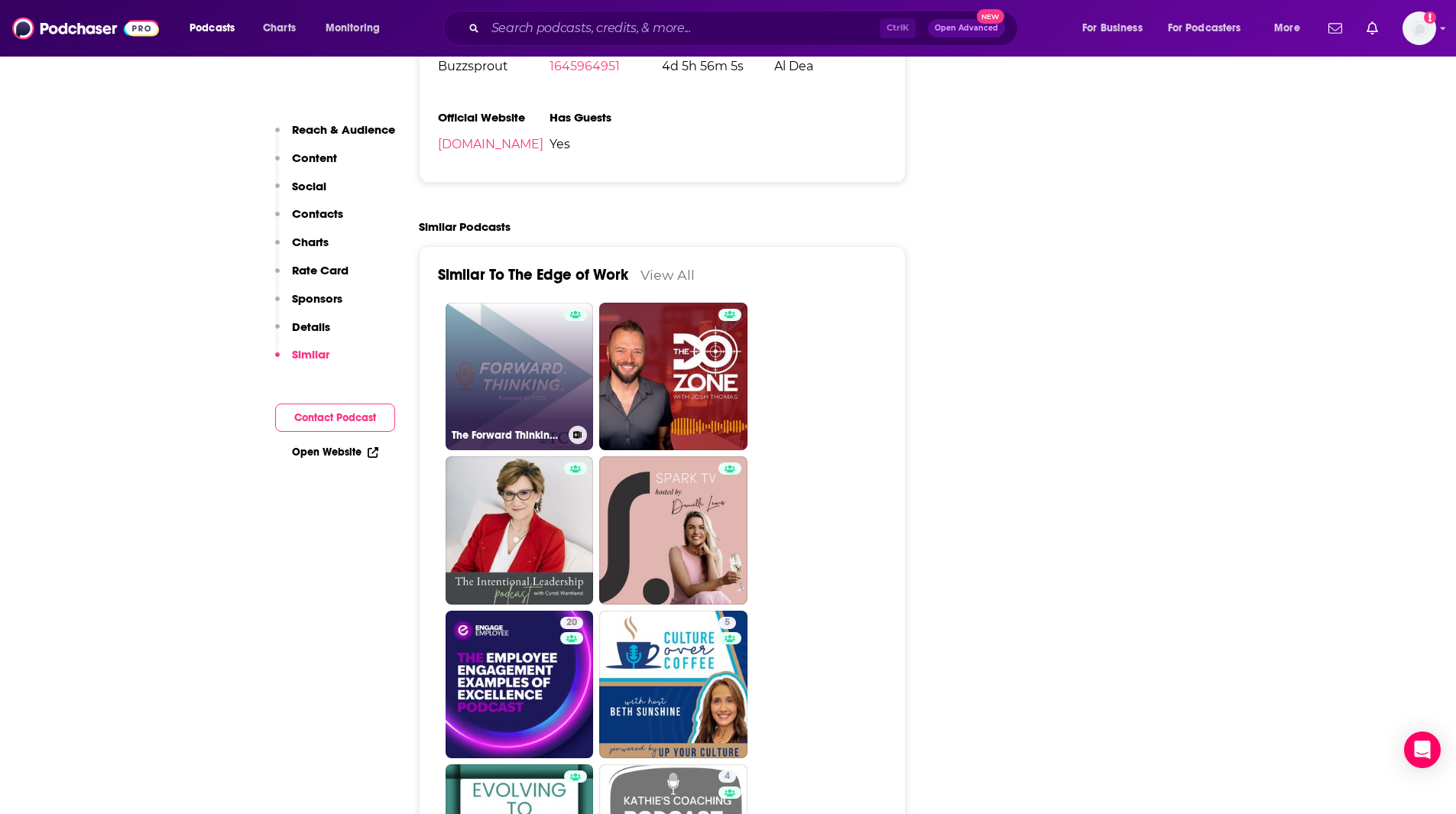
click at [533, 310] on link "The Forward Thinking Podcast, Powered by FCCS" at bounding box center [520, 377] width 148 height 148
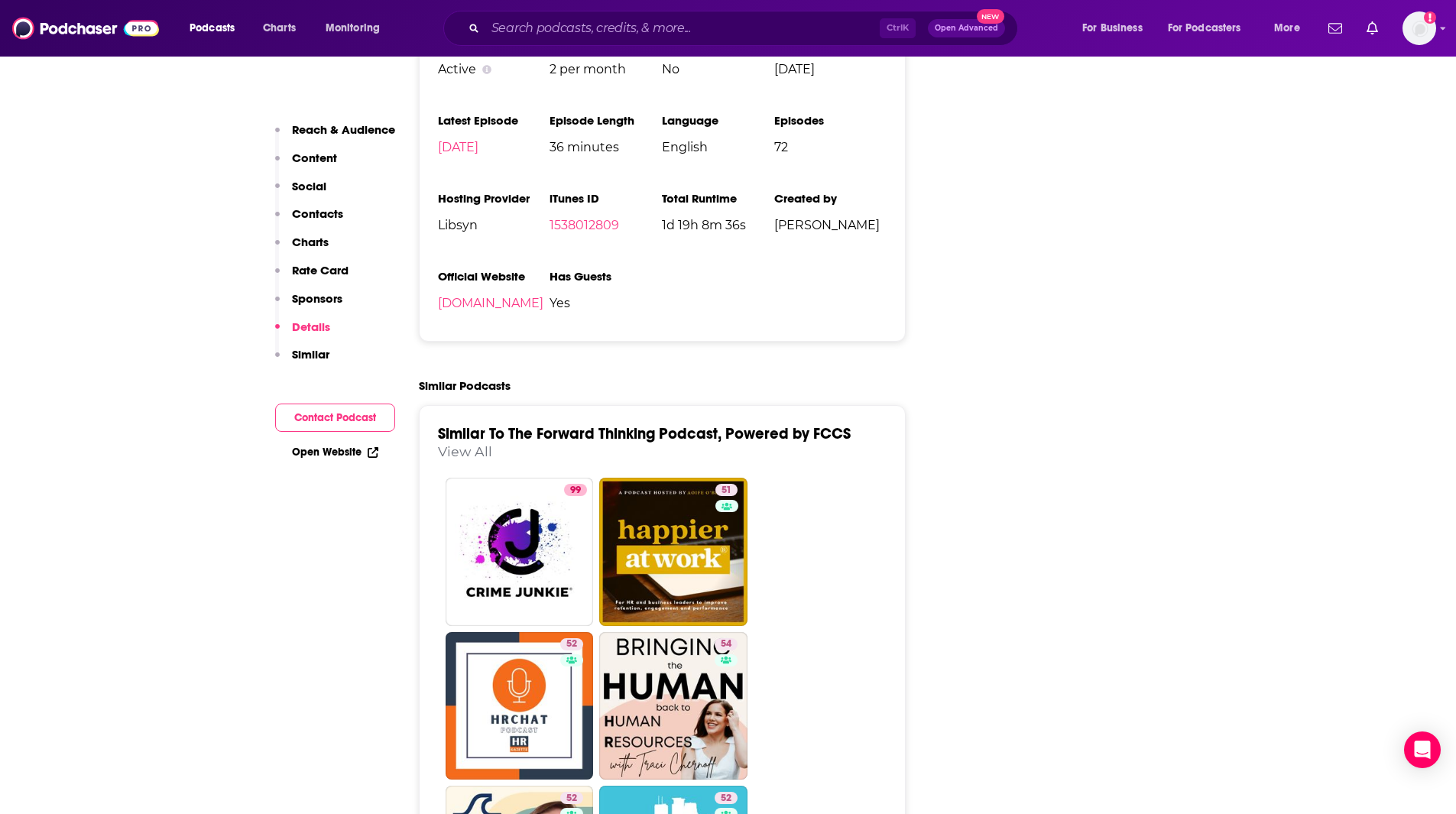
scroll to position [2083, 0]
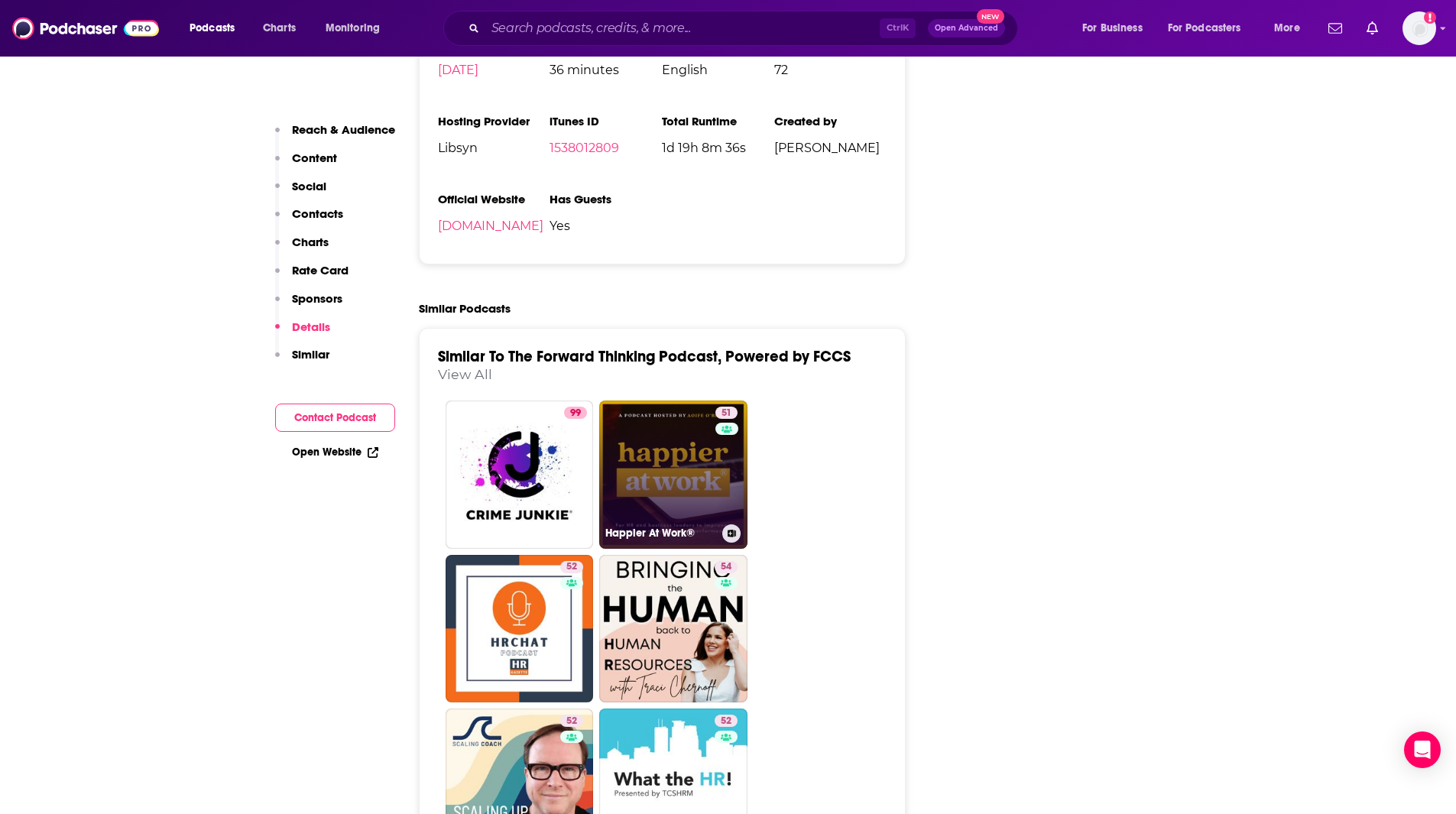
click at [700, 469] on link "51 Happier At Work®" at bounding box center [673, 474] width 148 height 148
type input "[URL][DOMAIN_NAME]"
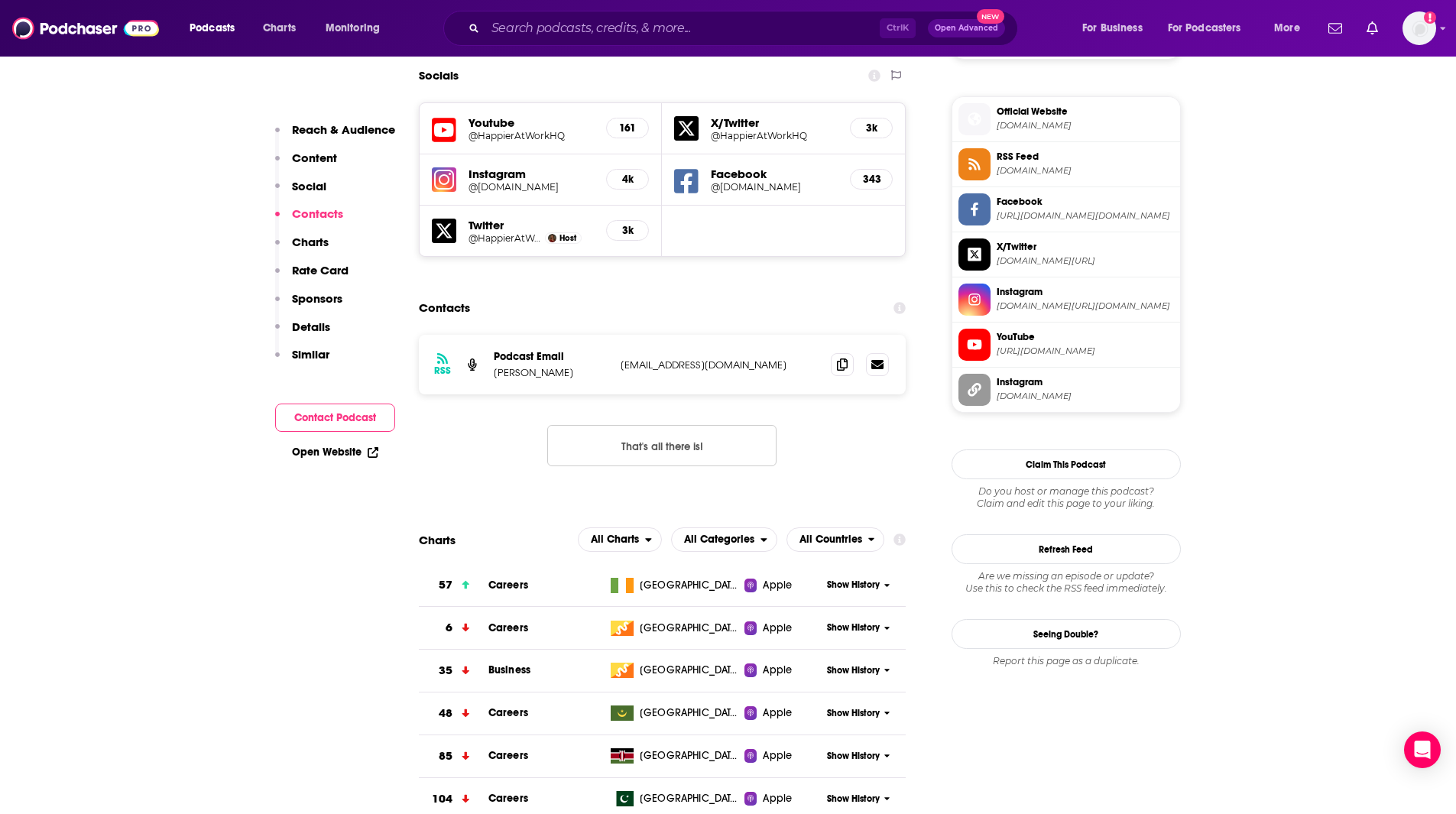
scroll to position [1185, 0]
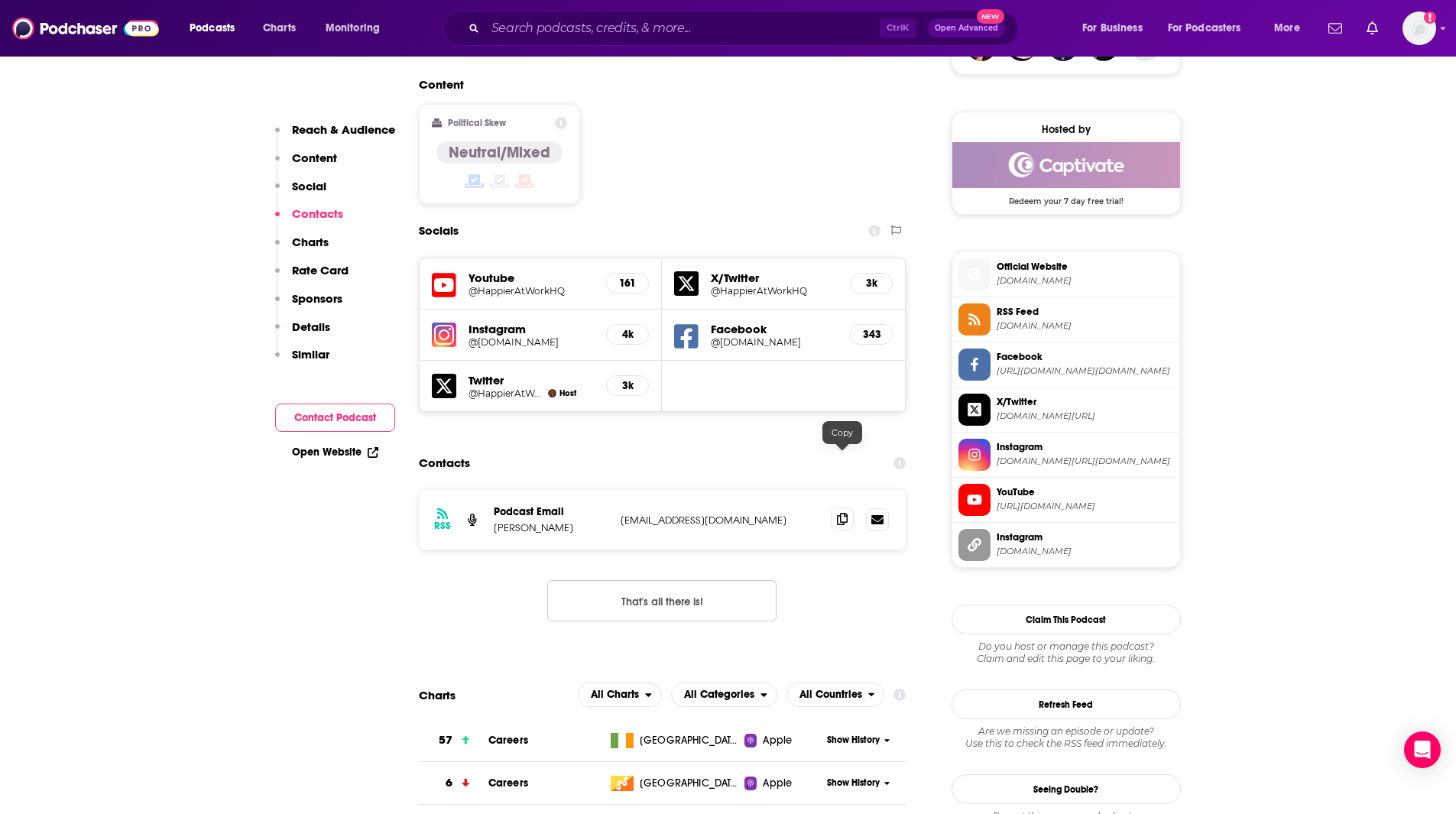
click at [844, 513] on icon at bounding box center [842, 519] width 10 height 12
click at [540, 37] on input "Search podcasts, credits, & more..." at bounding box center [682, 28] width 394 height 24
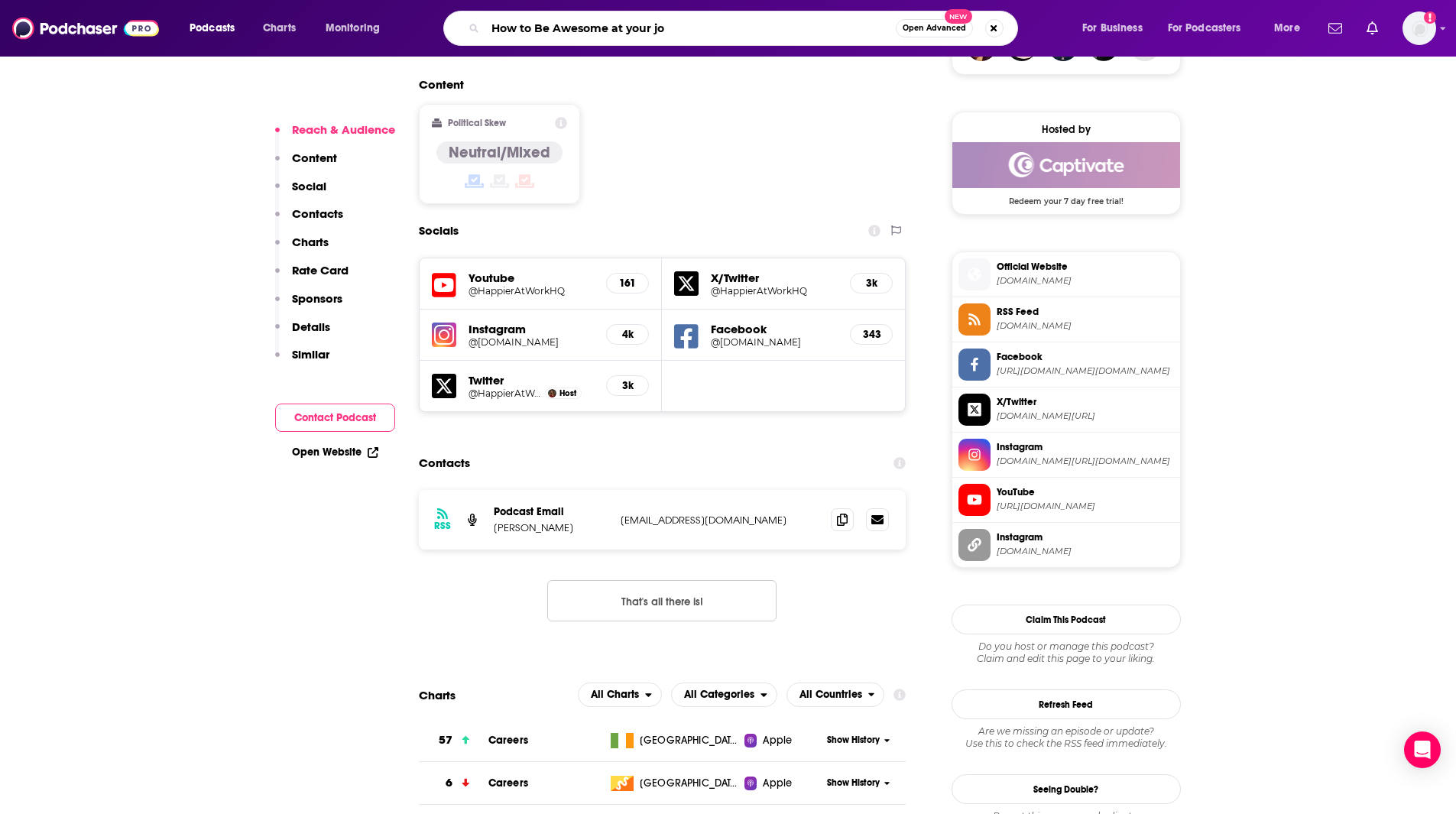
type input "How to Be Awesome at your job"
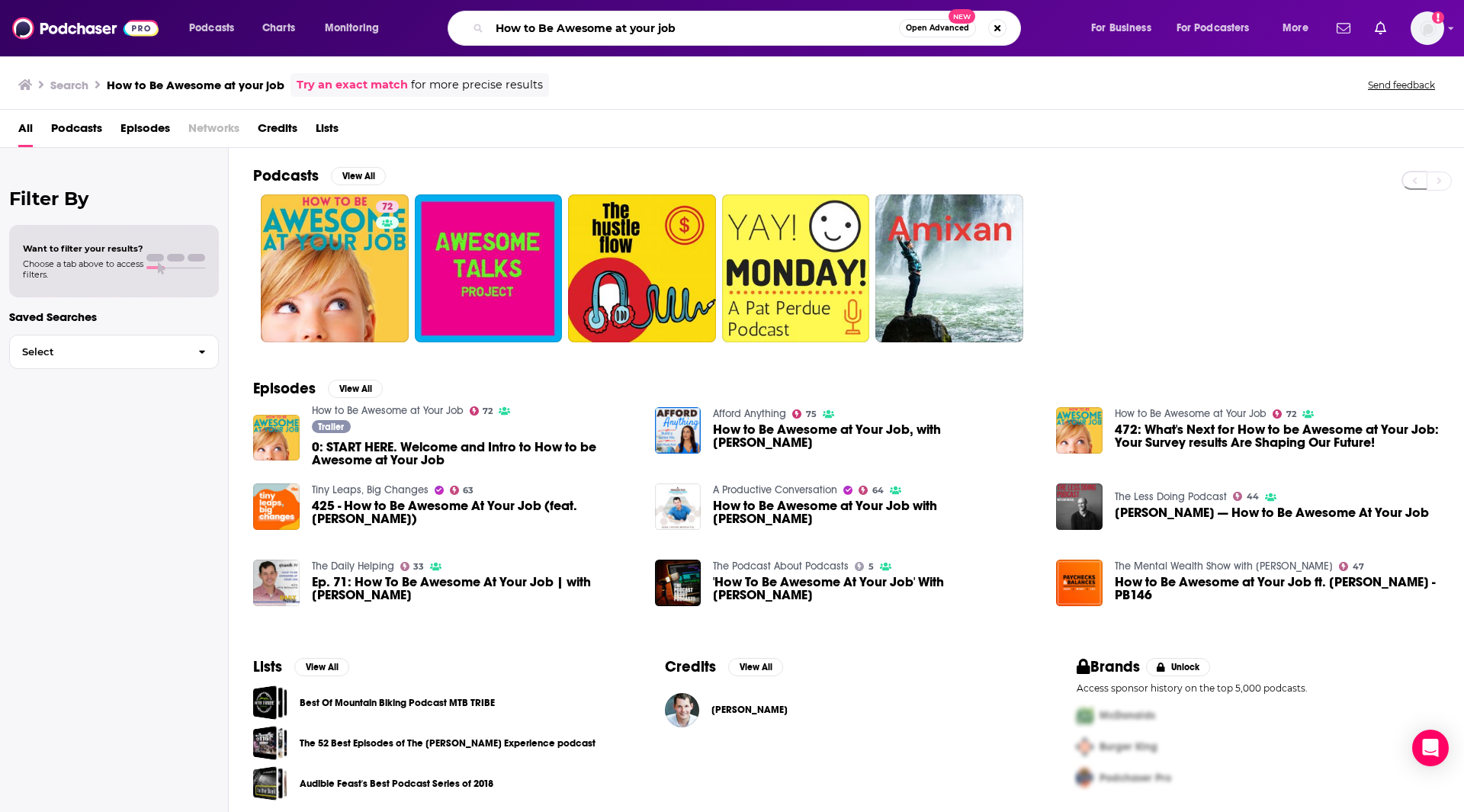
click at [571, 22] on input "How to Be Awesome at your job" at bounding box center [693, 28] width 409 height 24
type input "How to Be AwThe esome at your job"
drag, startPoint x: 571, startPoint y: -11, endPoint x: 401, endPoint y: -37, distance: 172.0
click at [401, 0] on html "Podcasts Charts Monitoring How to Be AwThe esome at your job Open Advanced New …" at bounding box center [732, 406] width 1464 height 812
type input "The Deep Dive Podcast"
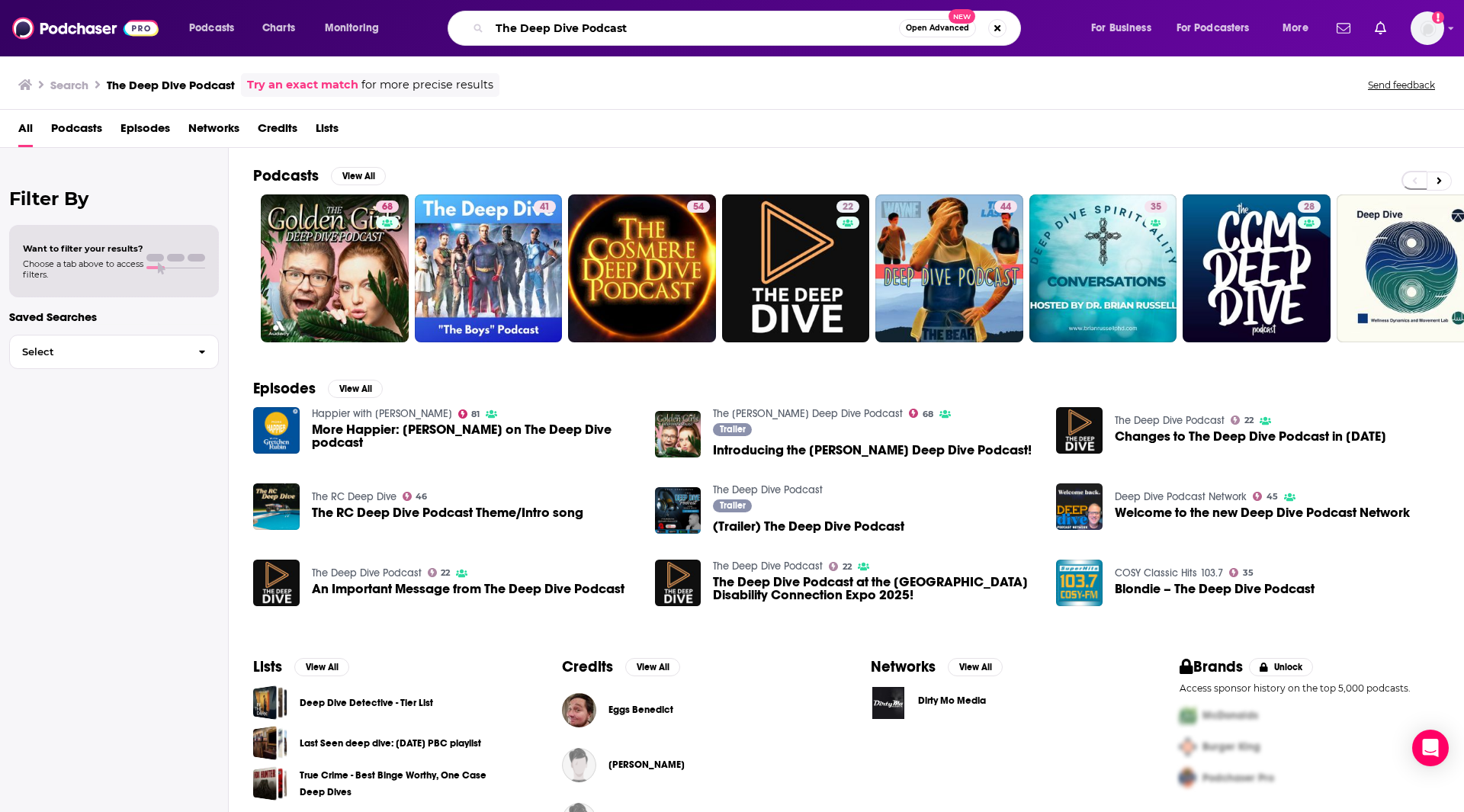
drag, startPoint x: 646, startPoint y: 23, endPoint x: 393, endPoint y: -19, distance: 256.5
click at [393, 0] on html "Podcasts Charts Monitoring The Deep Dive Podcast Open Advanced New For Business…" at bounding box center [732, 406] width 1464 height 812
type input "Marine Tech Talk"
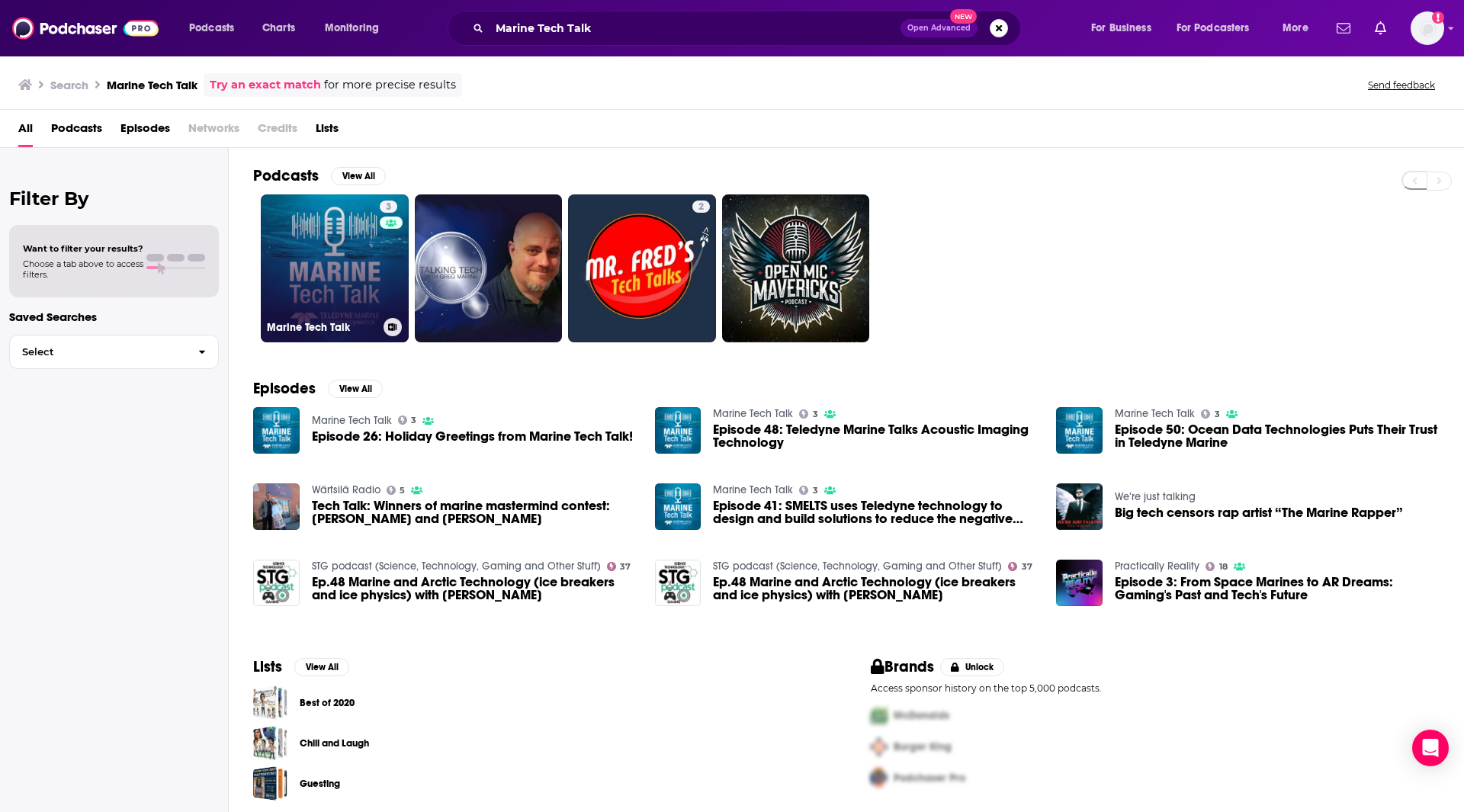
click at [352, 258] on link "3 Marine Tech Talk" at bounding box center [335, 268] width 148 height 148
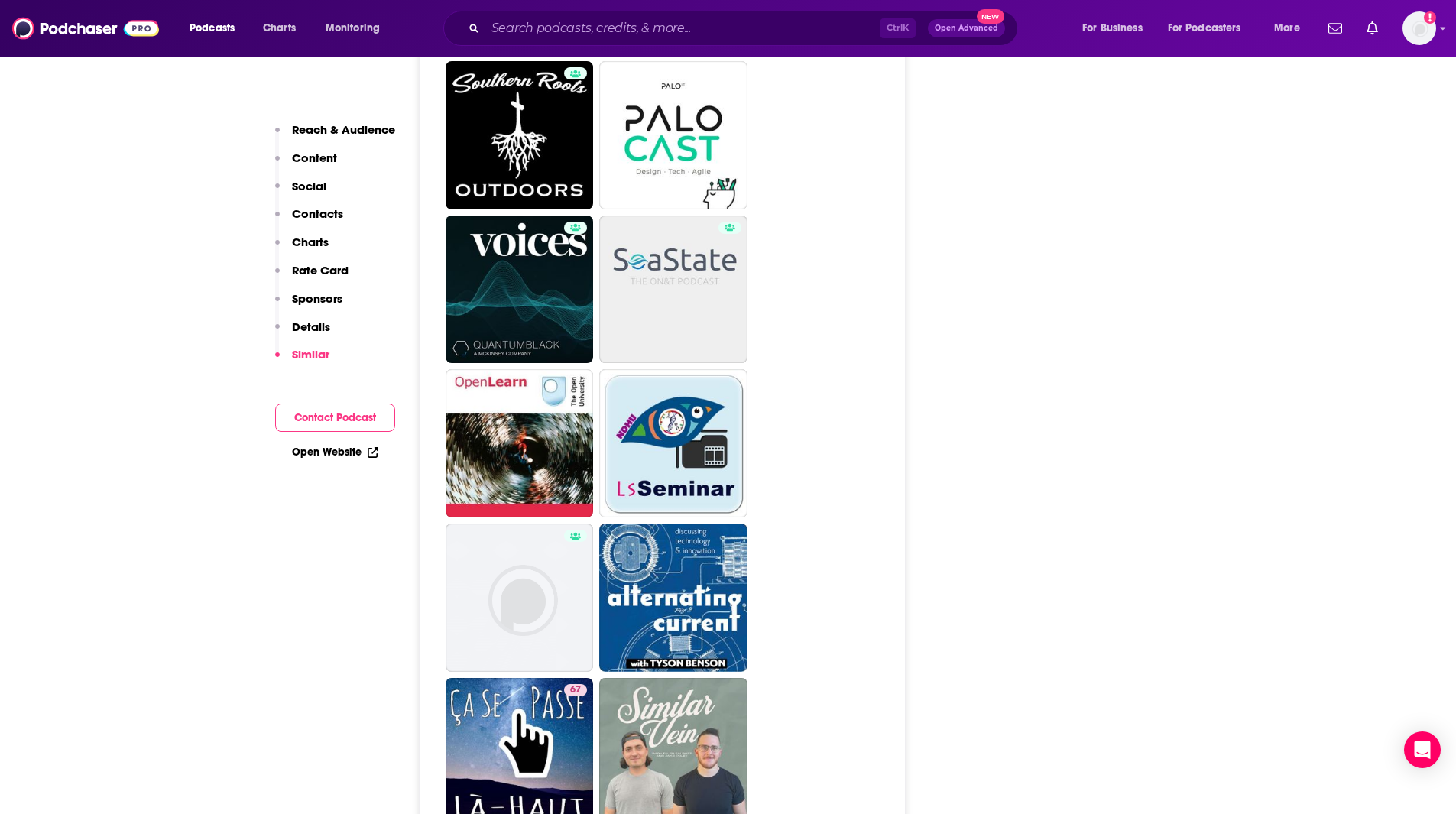
scroll to position [3151, 0]
